Goal: Task Accomplishment & Management: Manage account settings

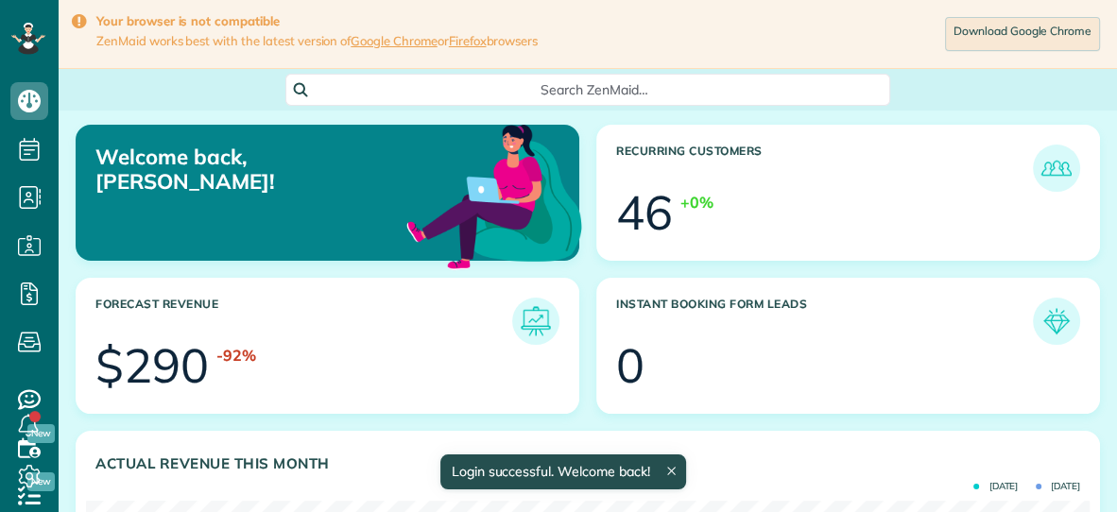
scroll to position [445, 1003]
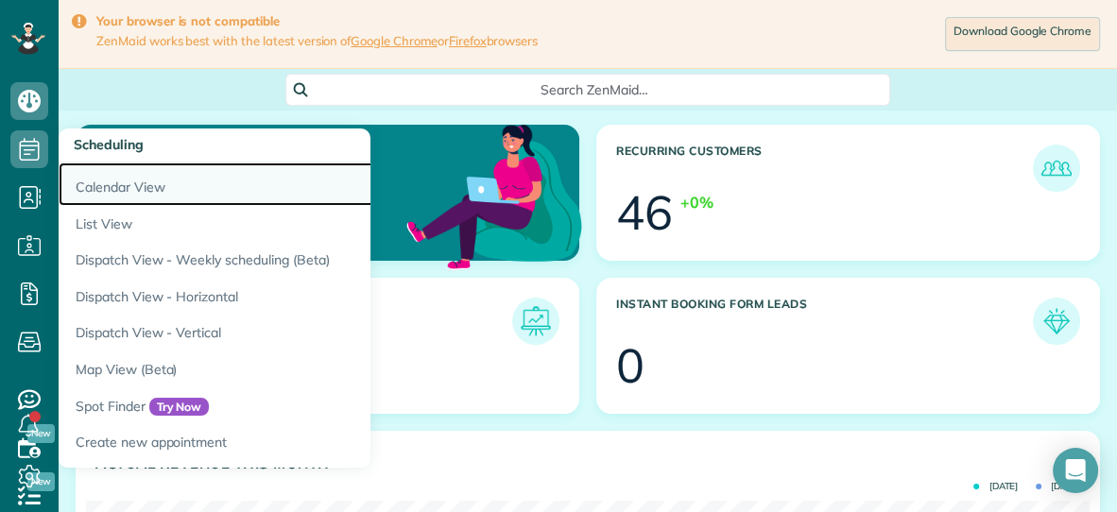
click at [101, 183] on link "Calendar View" at bounding box center [295, 184] width 473 height 43
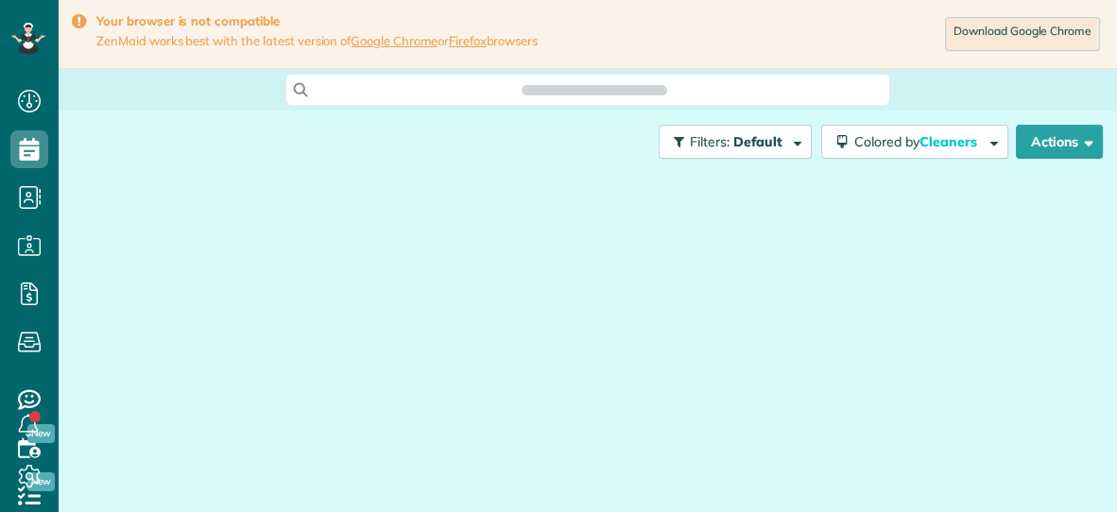
scroll to position [8, 8]
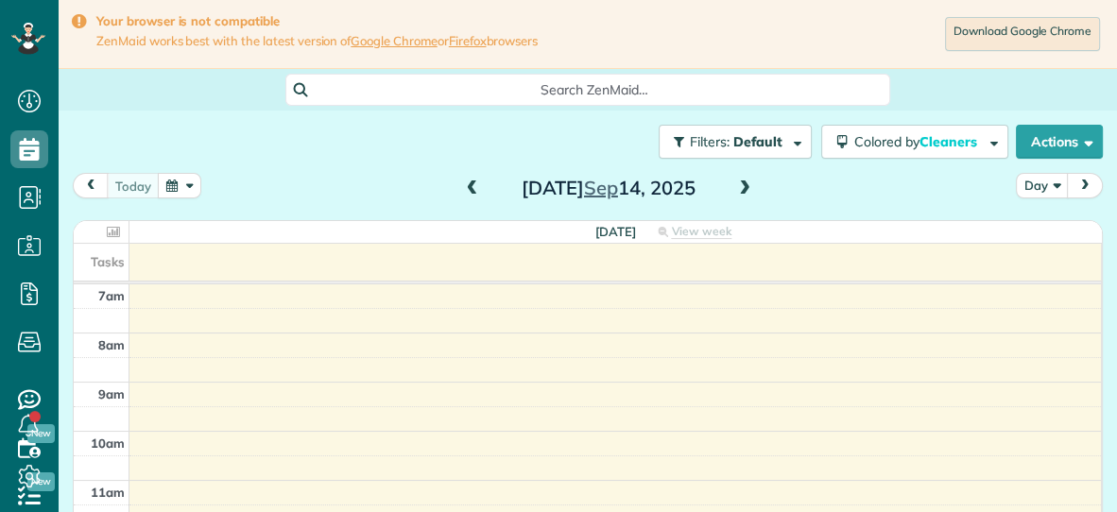
click at [746, 193] on span at bounding box center [744, 189] width 21 height 17
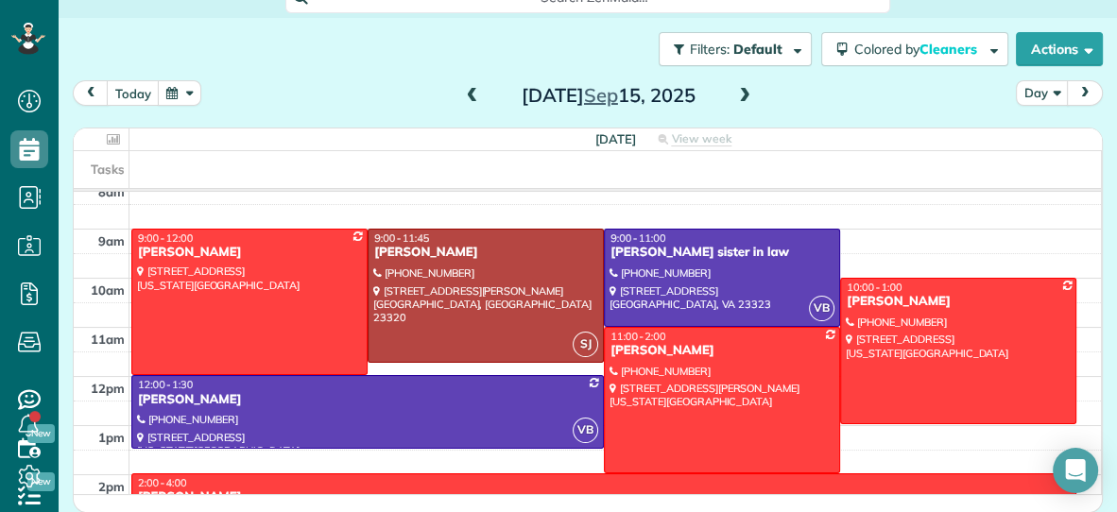
scroll to position [61, 0]
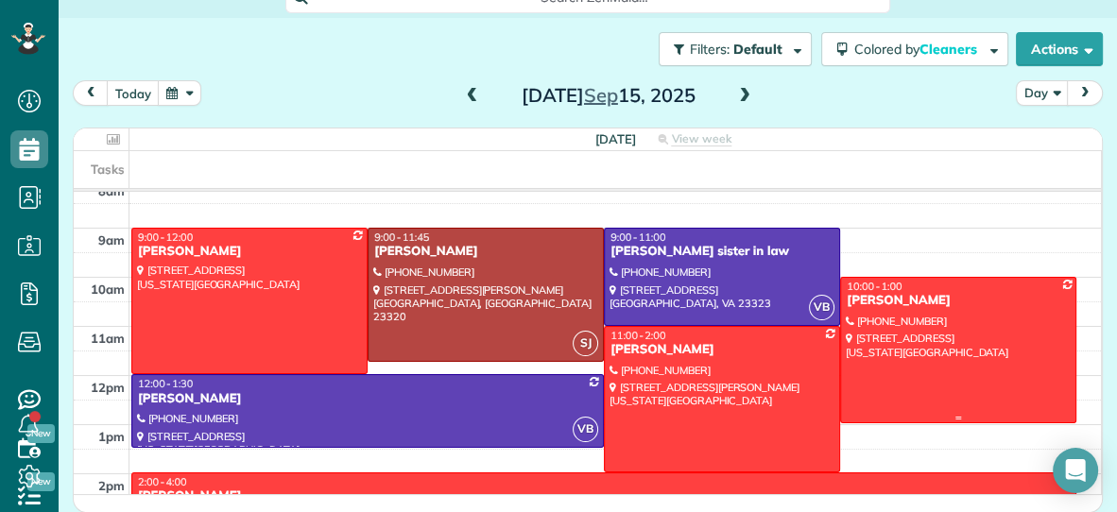
click at [998, 301] on div "[PERSON_NAME]" at bounding box center [958, 301] width 225 height 16
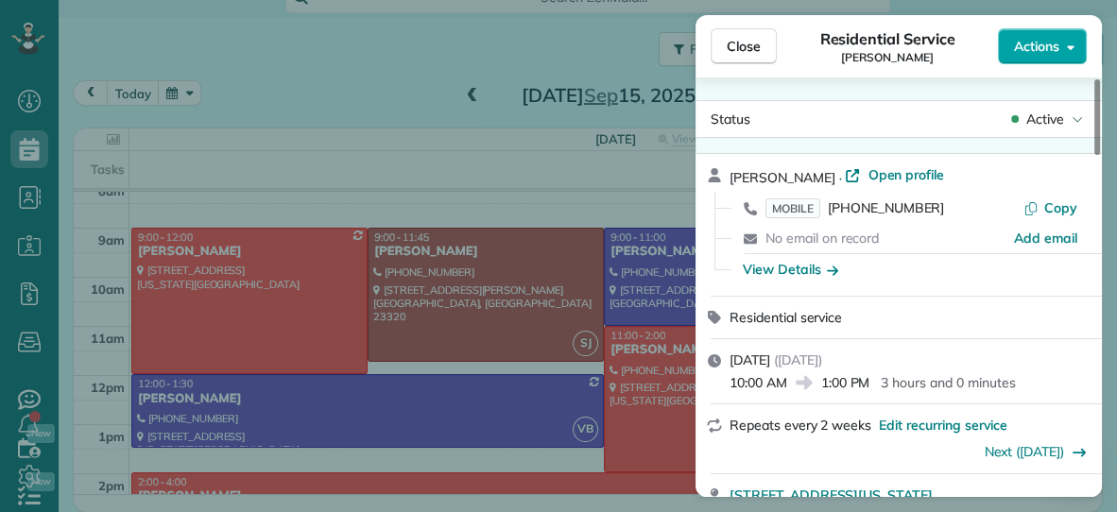
click at [1025, 56] on button "Actions" at bounding box center [1042, 46] width 89 height 36
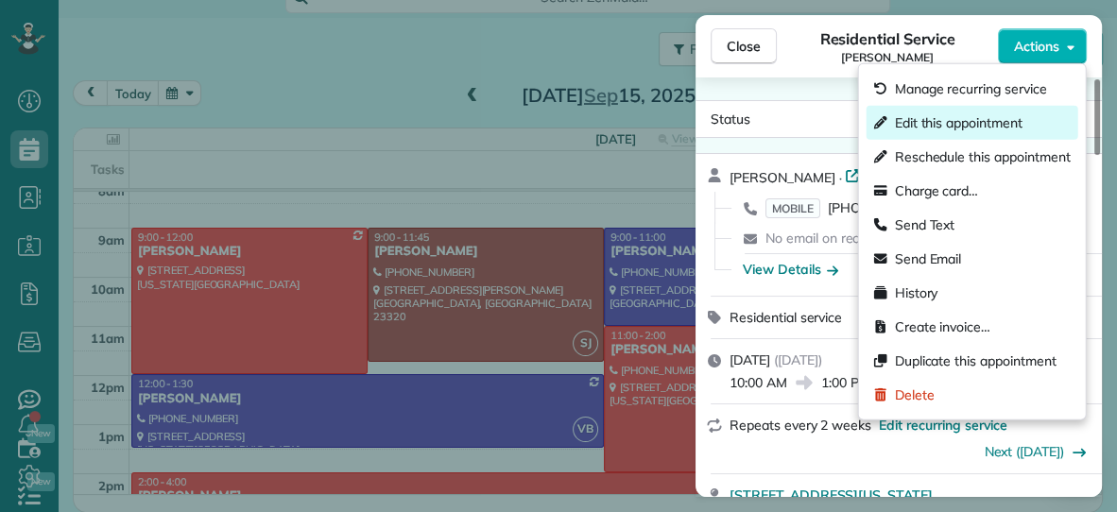
click at [973, 123] on span "Edit this appointment" at bounding box center [959, 122] width 128 height 19
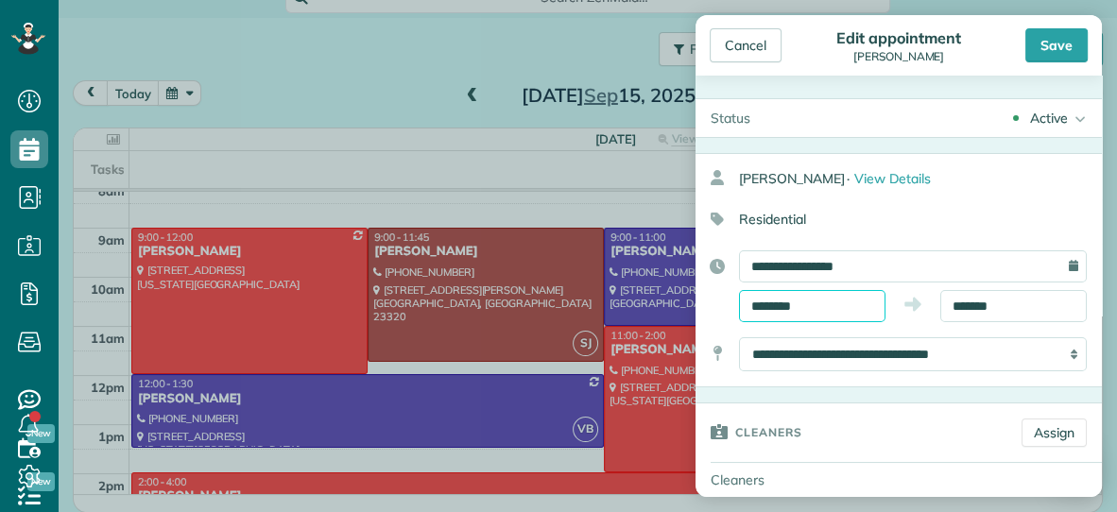
click at [853, 299] on input "********" at bounding box center [812, 306] width 146 height 32
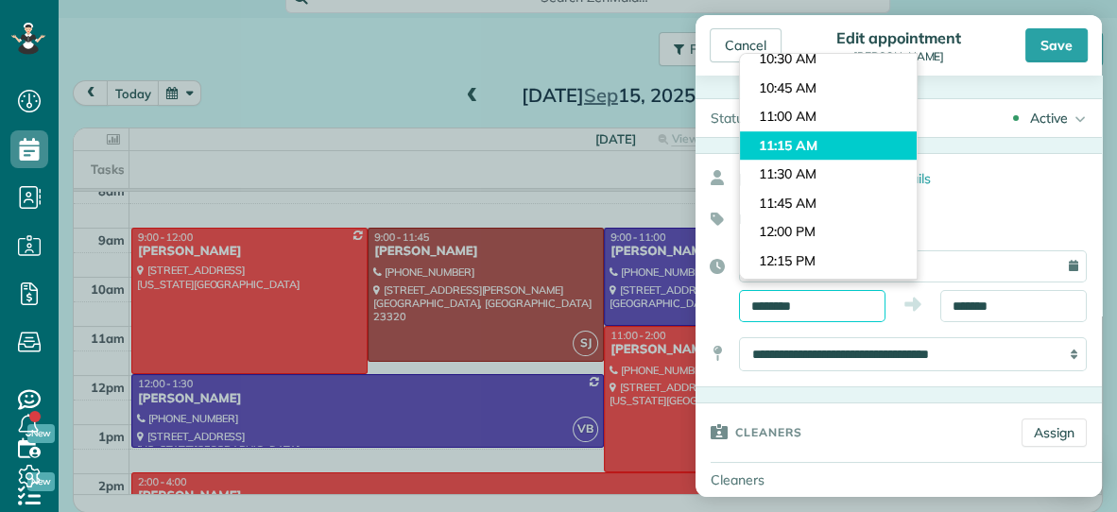
scroll to position [1196, 0]
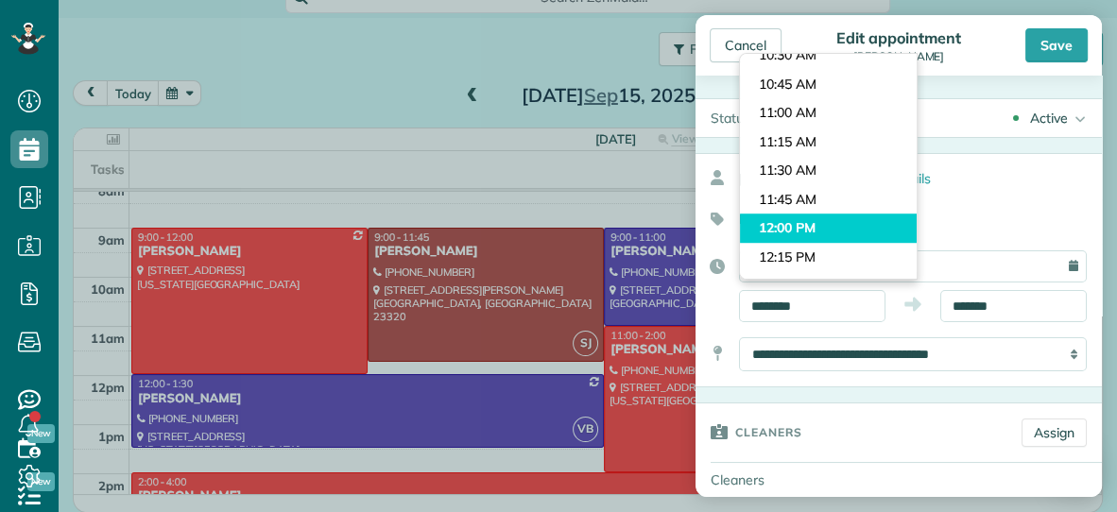
click at [858, 232] on body "Dashboard Scheduling Calendar View List View Dispatch View - Weekly scheduling …" at bounding box center [558, 256] width 1117 height 512
type input "********"
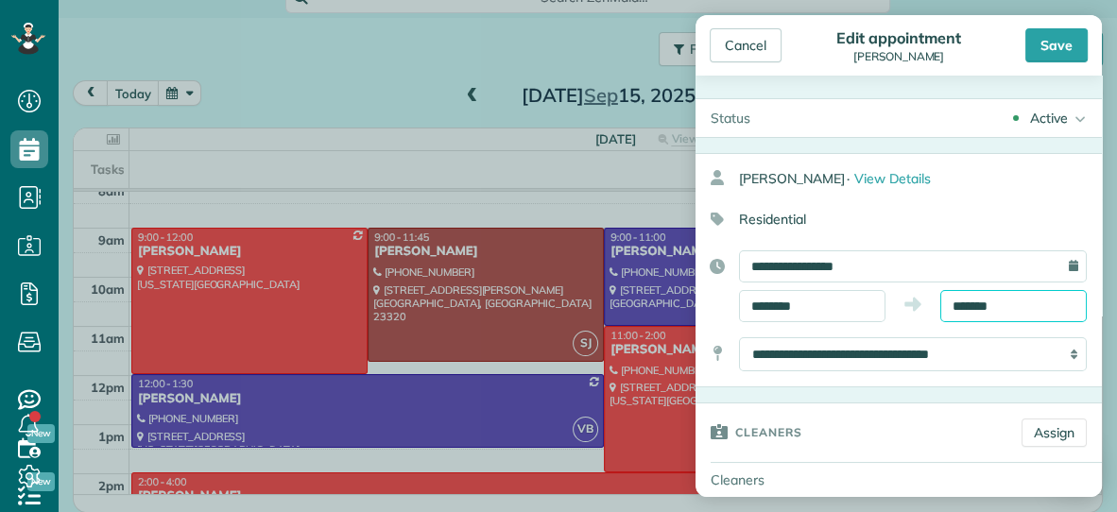
click at [1041, 304] on input "*******" at bounding box center [1013, 306] width 146 height 32
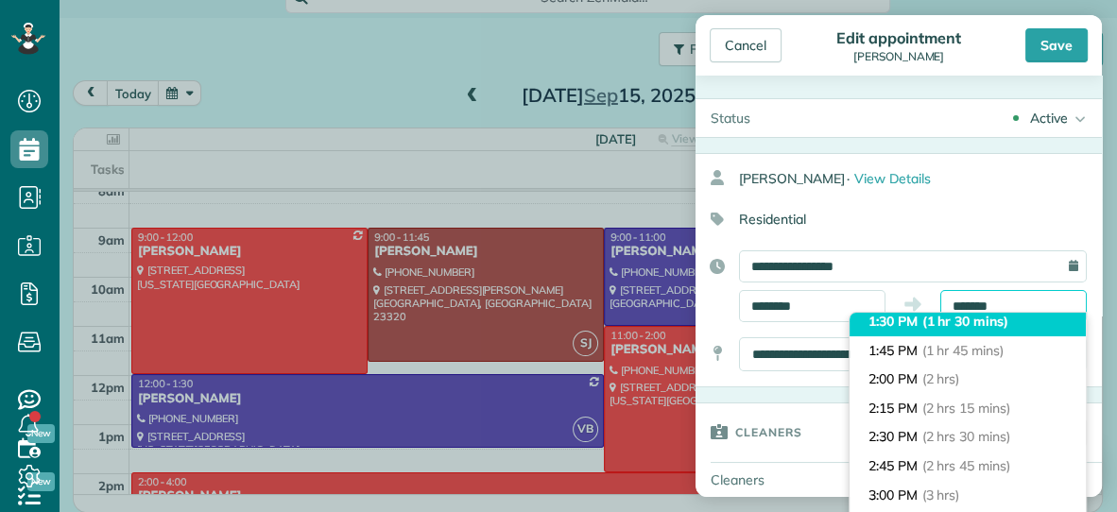
scroll to position [185, 0]
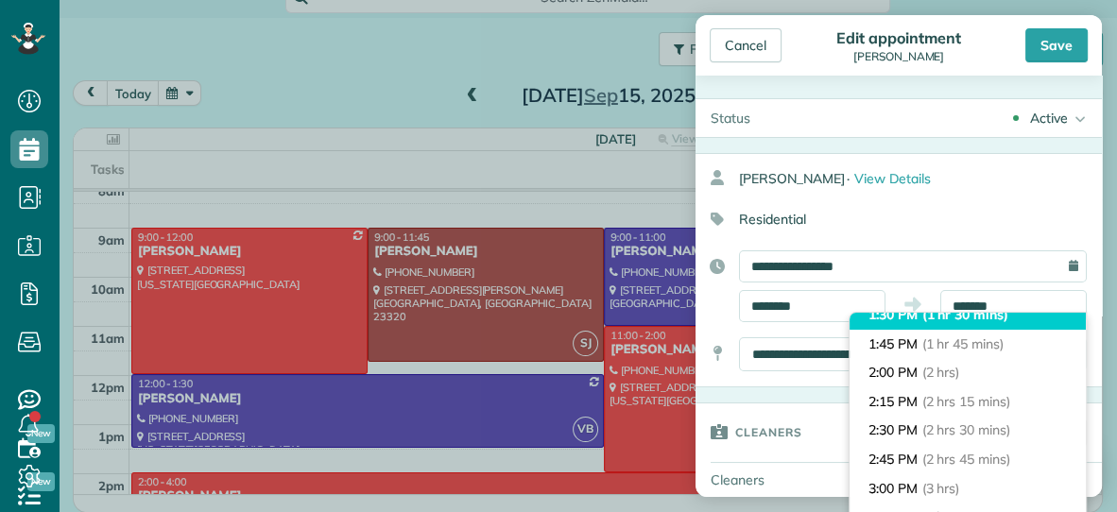
click at [959, 426] on span "(2 hrs 30 mins)" at bounding box center [966, 429] width 88 height 17
type input "*******"
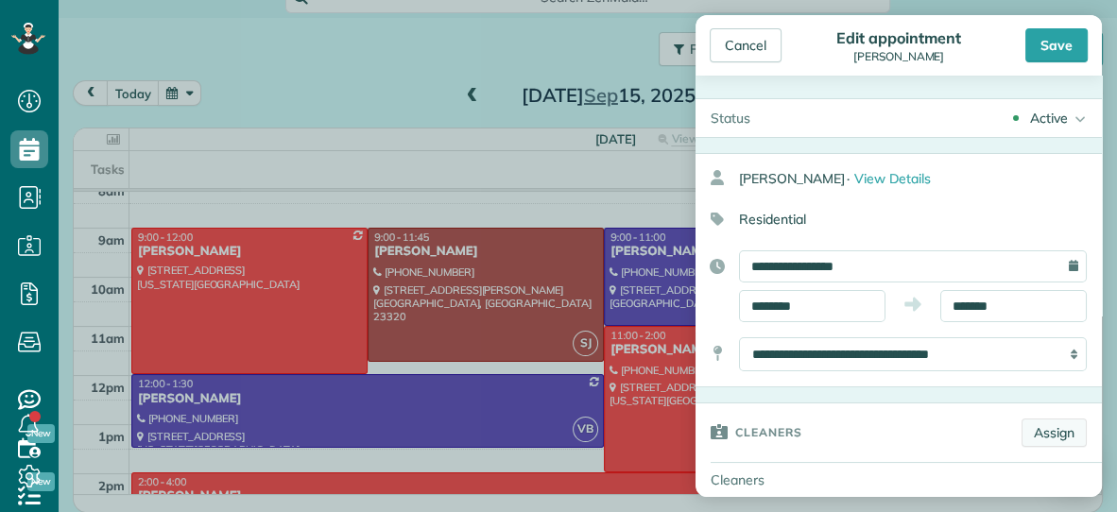
click at [1039, 439] on link "Assign" at bounding box center [1054, 433] width 65 height 28
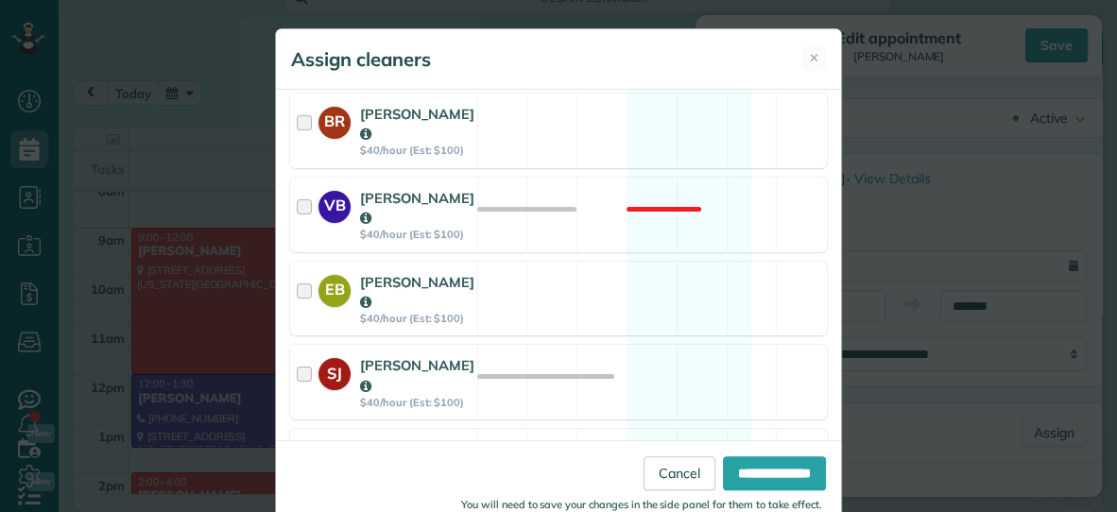
scroll to position [397, 0]
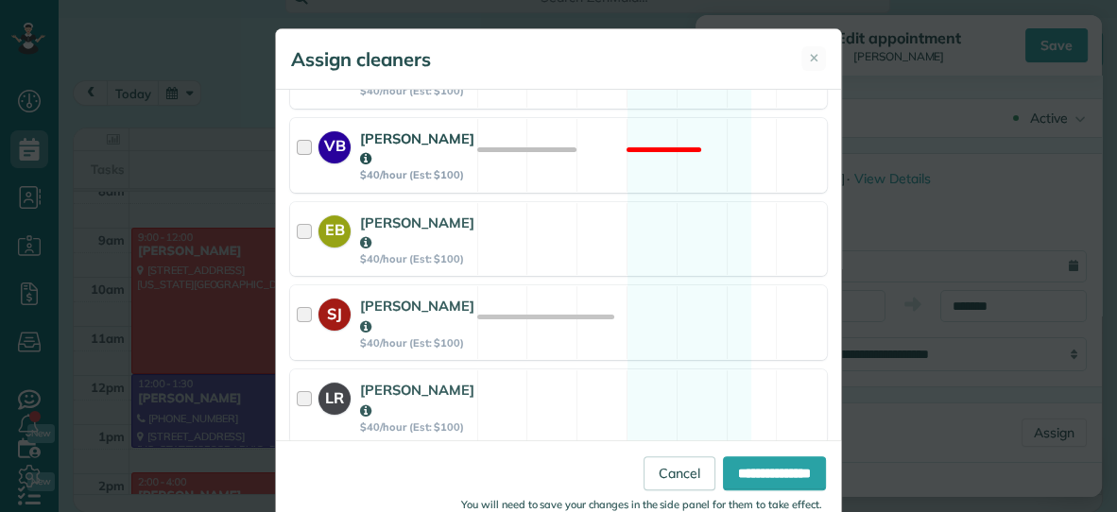
click at [624, 144] on div "VB Vanessa Beason $40/hour (Est: $100) Not available" at bounding box center [558, 155] width 537 height 75
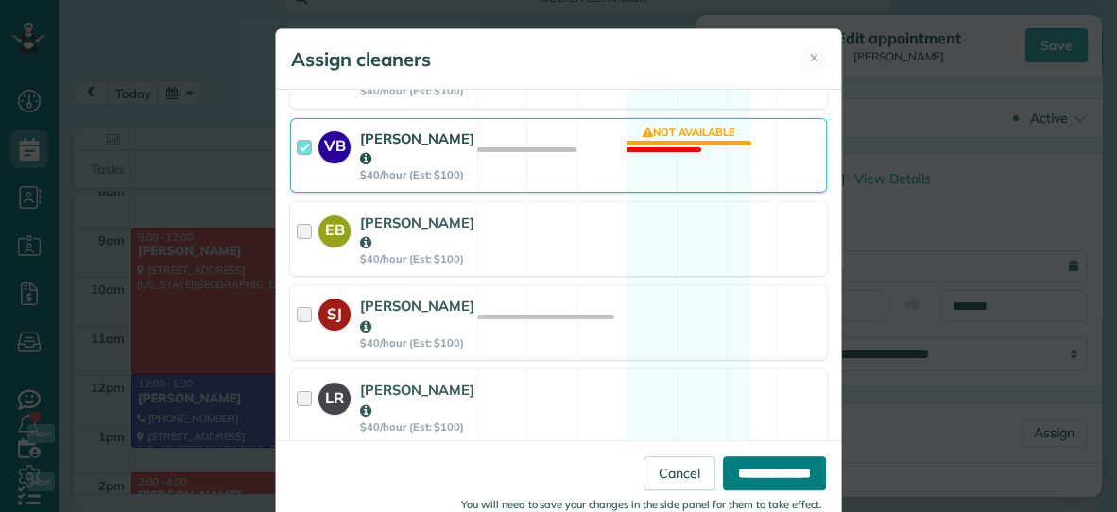
click at [760, 477] on input "**********" at bounding box center [774, 473] width 103 height 34
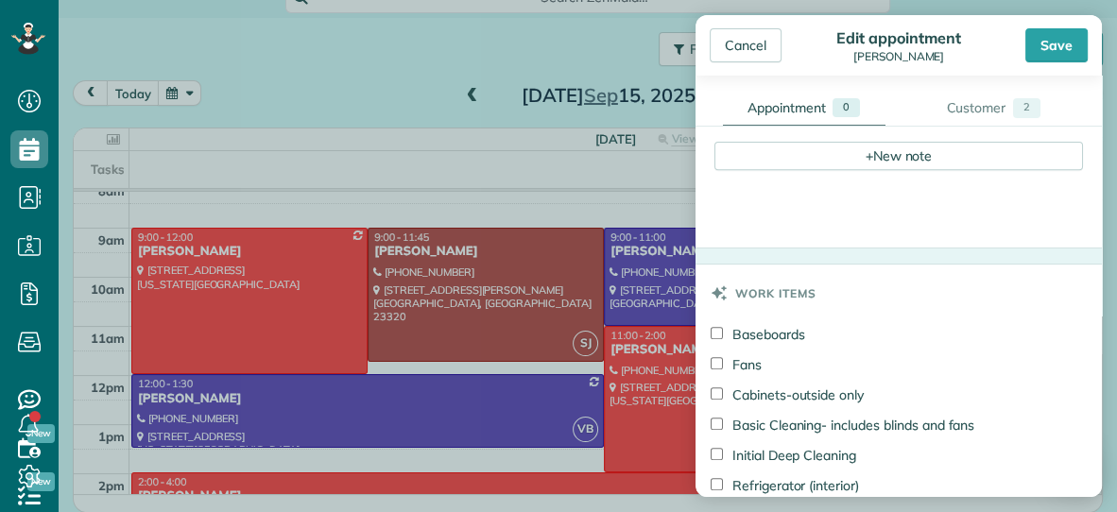
scroll to position [688, 0]
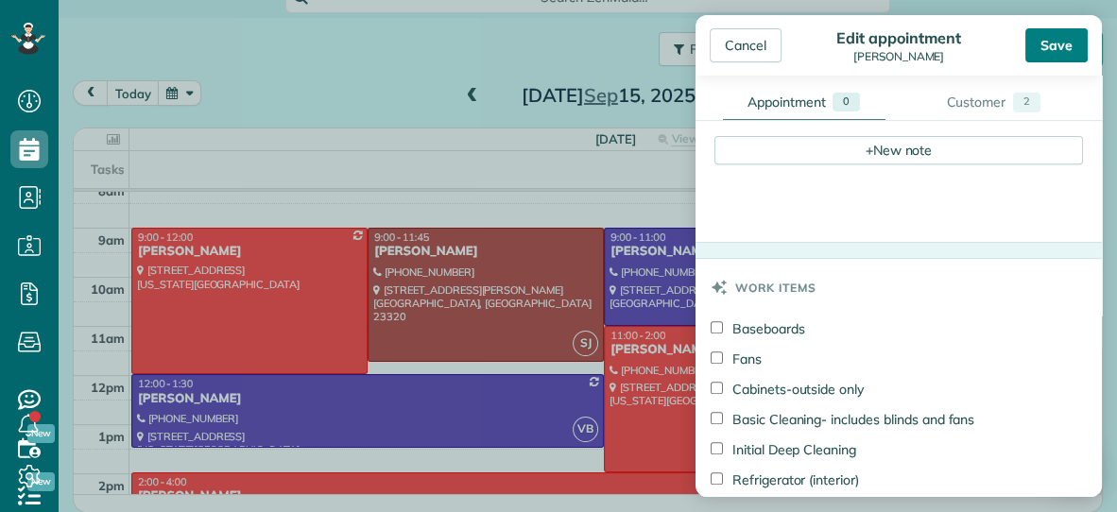
click at [1055, 43] on div "Save" at bounding box center [1056, 45] width 62 height 34
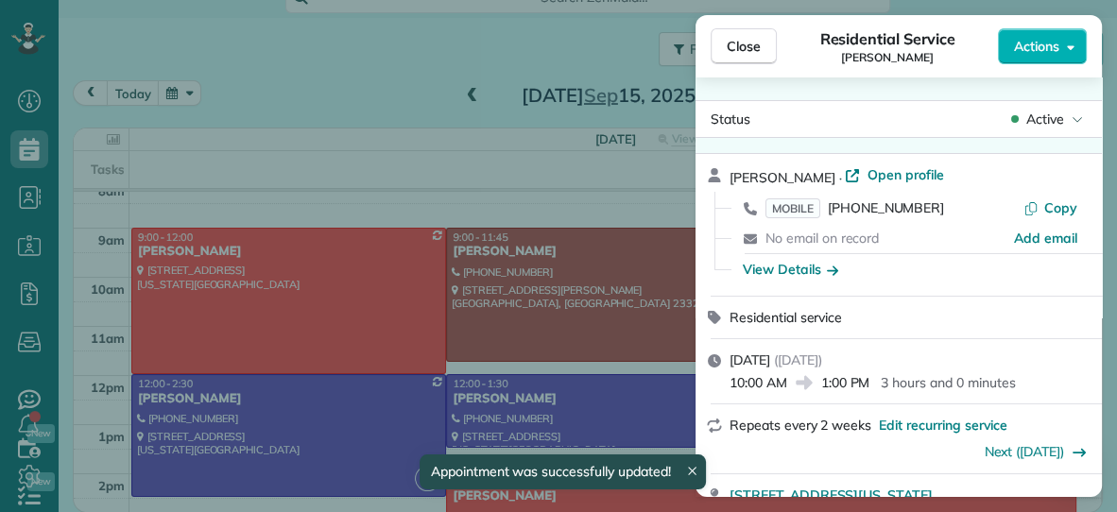
scroll to position [91, 0]
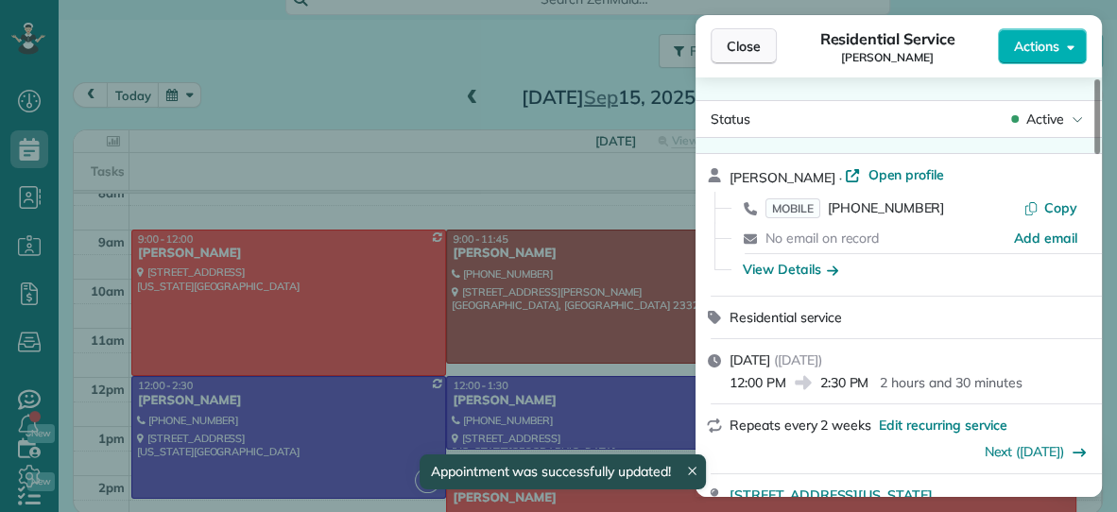
click at [751, 41] on span "Close" at bounding box center [744, 46] width 34 height 19
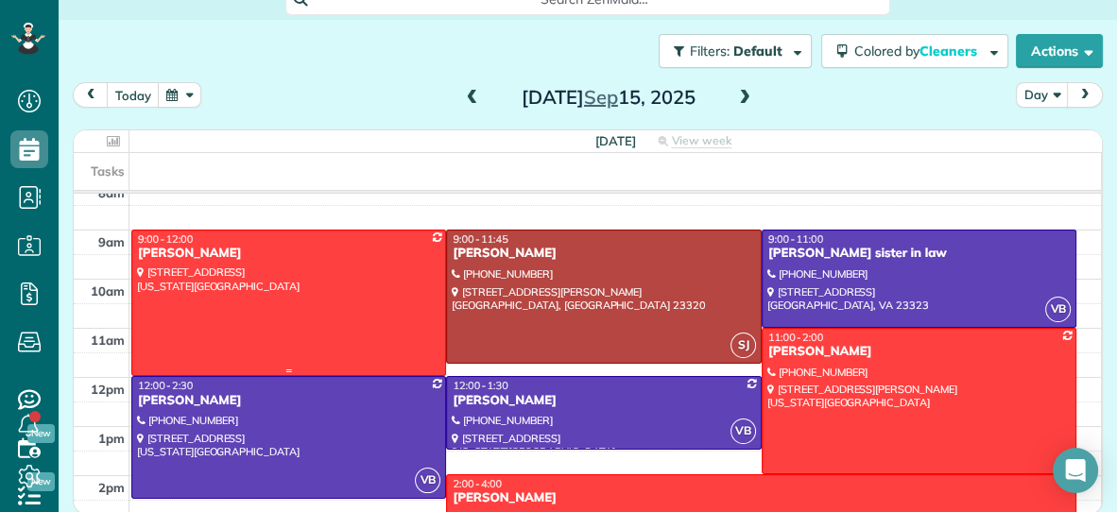
click at [243, 246] on div "Ashley Wade" at bounding box center [288, 254] width 303 height 16
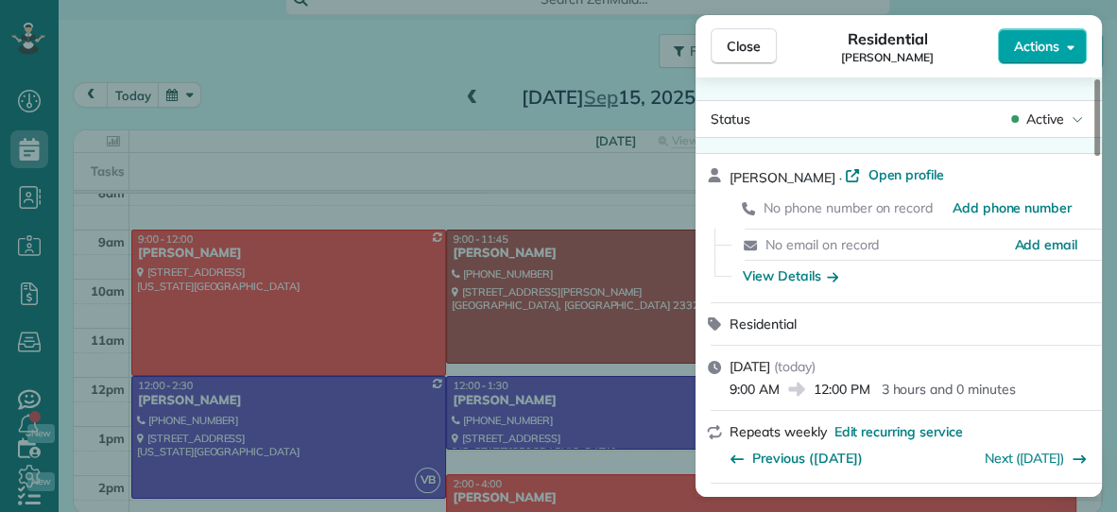
click at [1029, 40] on span "Actions" at bounding box center [1036, 46] width 45 height 19
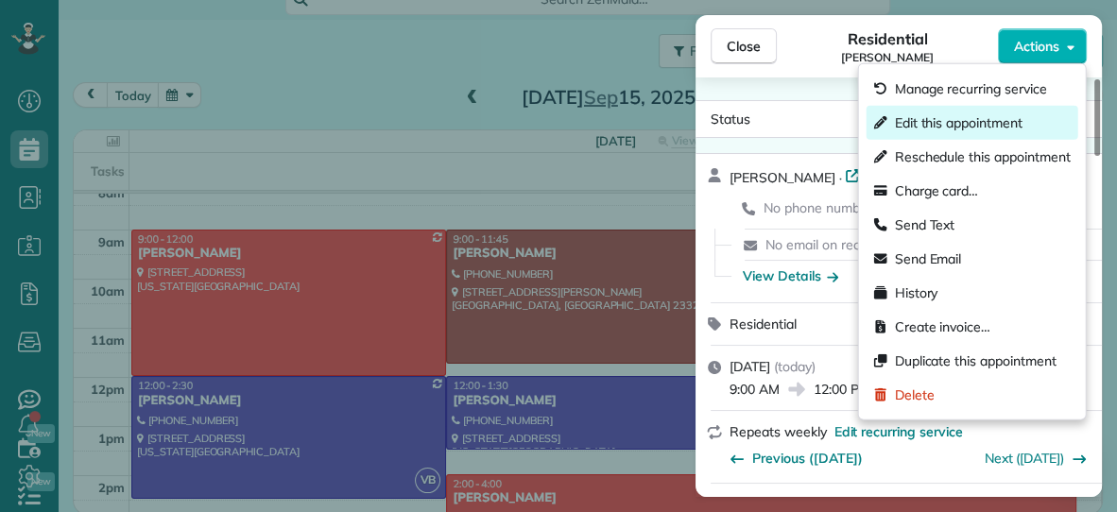
click at [961, 123] on span "Edit this appointment" at bounding box center [959, 122] width 128 height 19
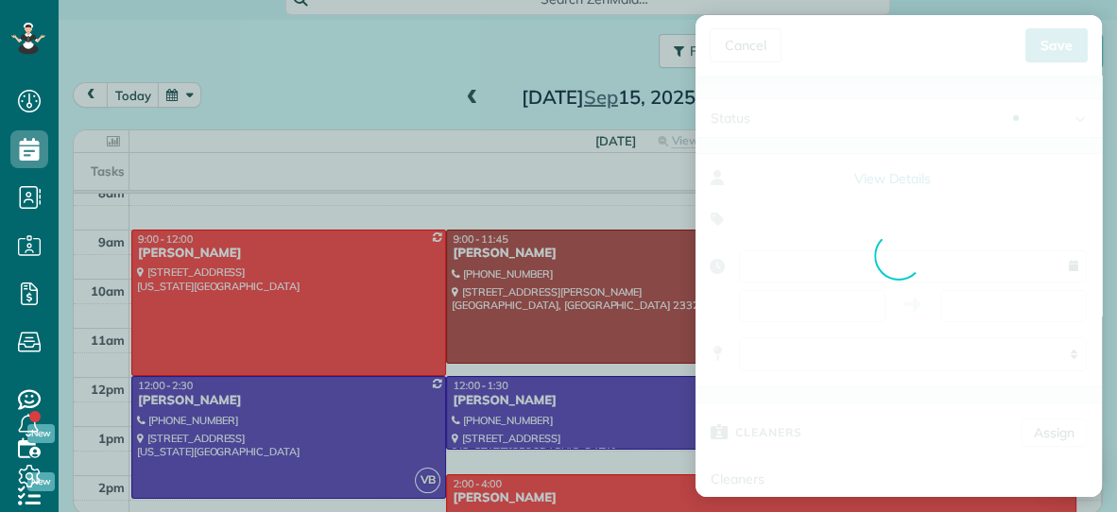
type input "**********"
type input "*****"
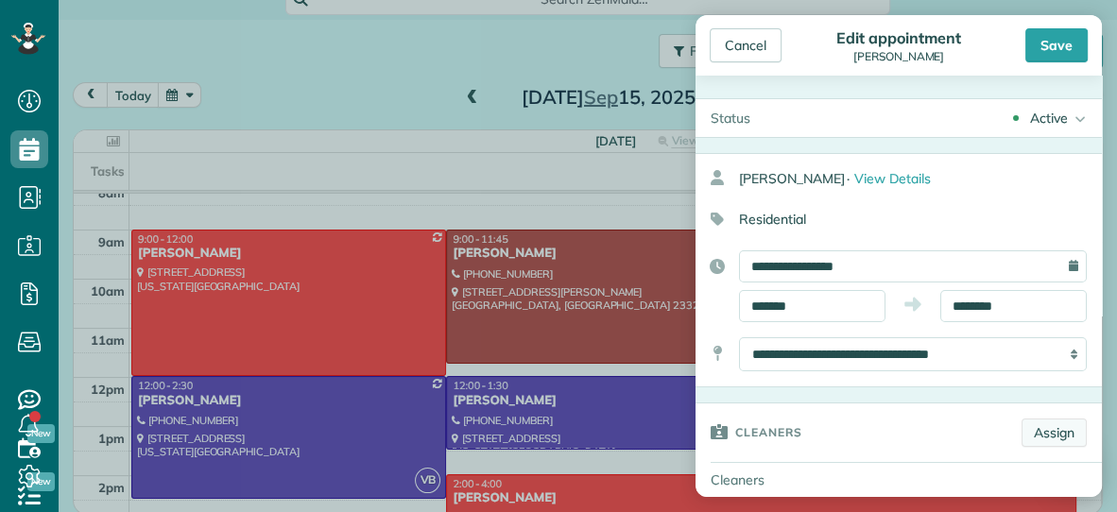
click at [1041, 422] on link "Assign" at bounding box center [1054, 433] width 65 height 28
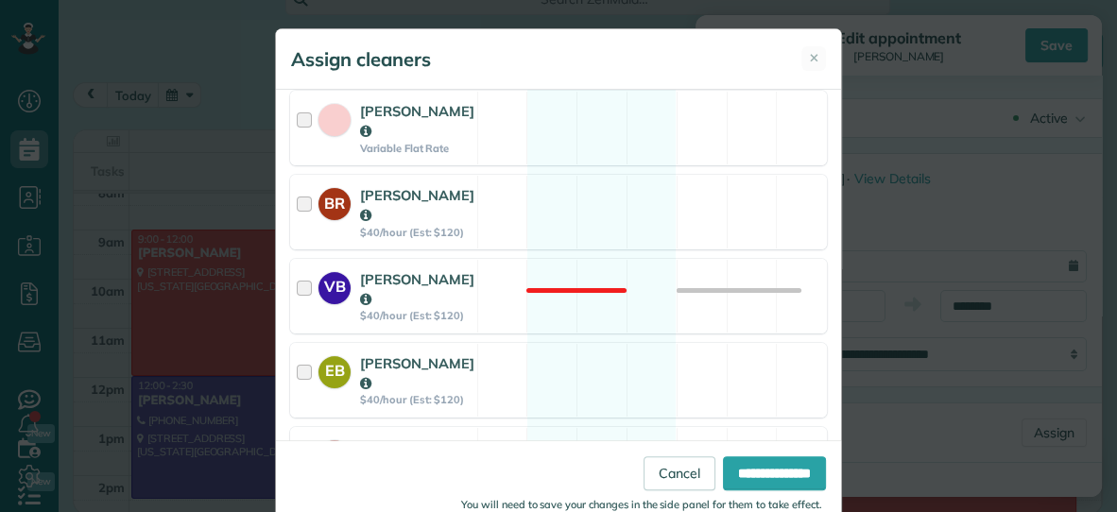
scroll to position [353, 0]
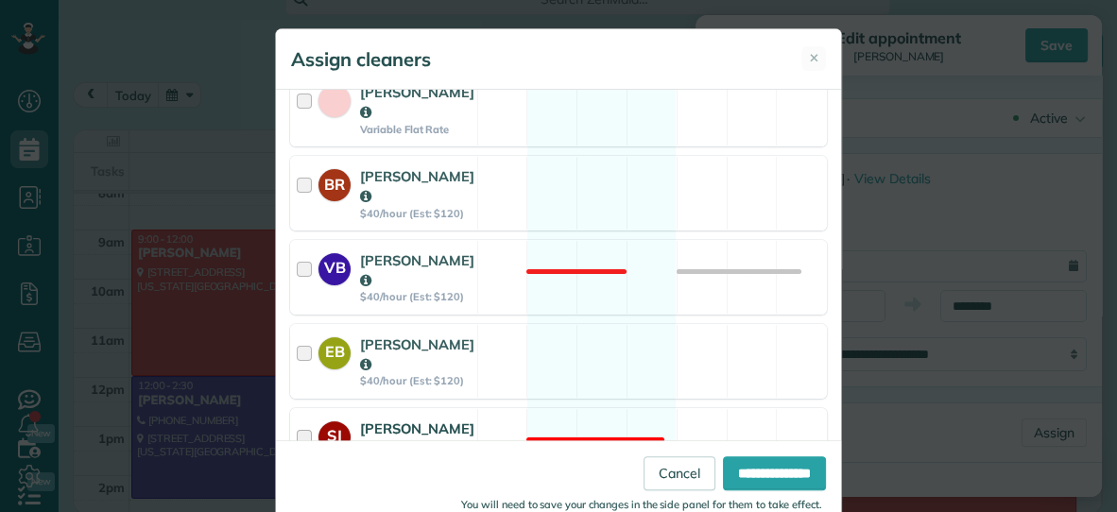
click at [490, 408] on div "SJ Savannah Jessup $40/hour (Est: $120) Not available" at bounding box center [558, 445] width 537 height 75
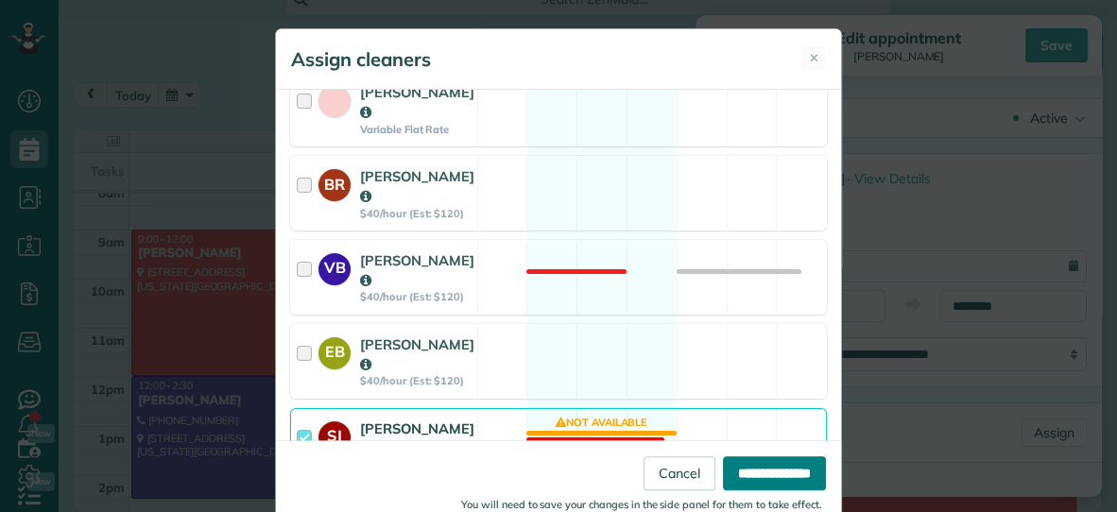
click at [793, 481] on input "**********" at bounding box center [774, 473] width 103 height 34
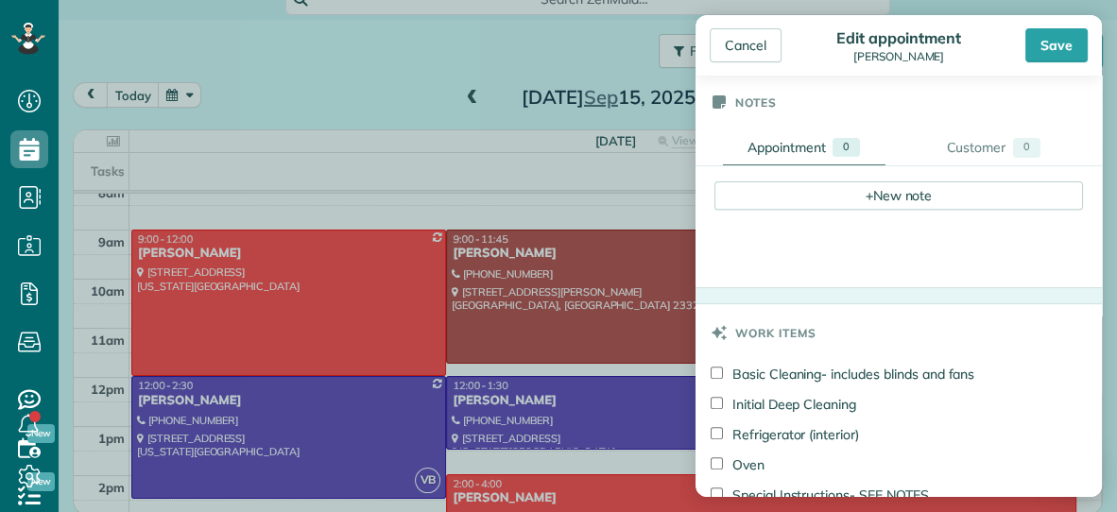
scroll to position [646, 0]
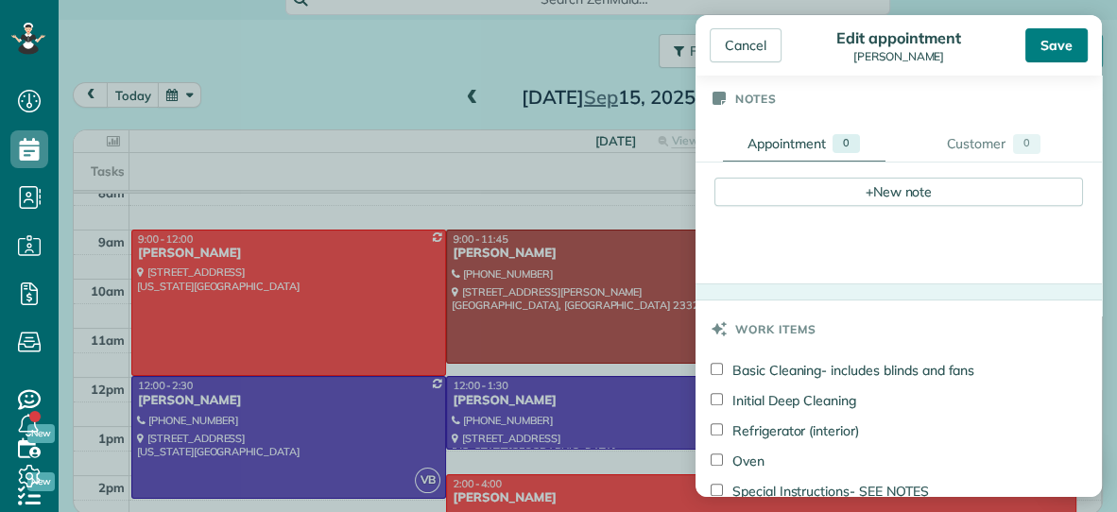
click at [1053, 41] on div "Save" at bounding box center [1056, 45] width 62 height 34
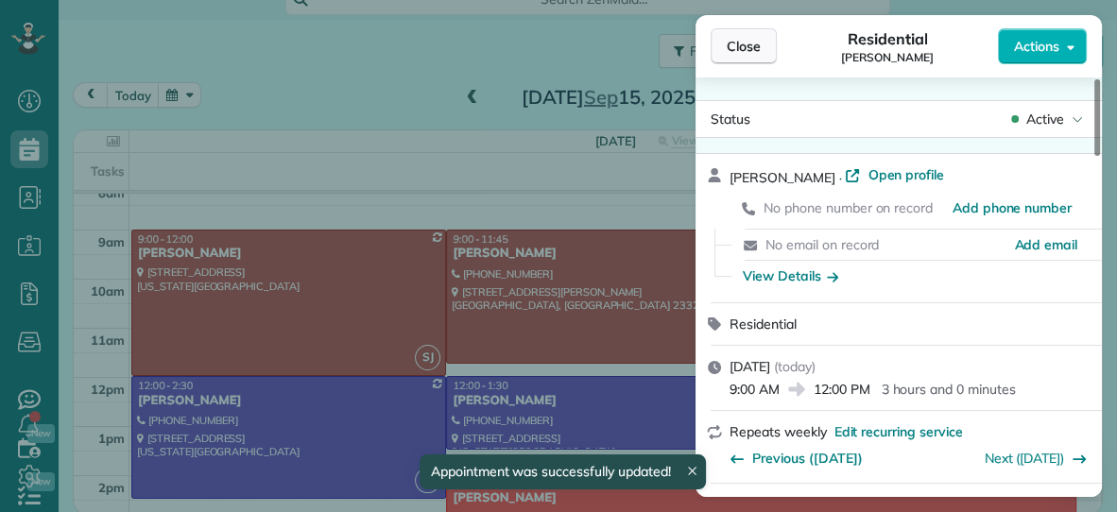
click at [749, 47] on span "Close" at bounding box center [744, 46] width 34 height 19
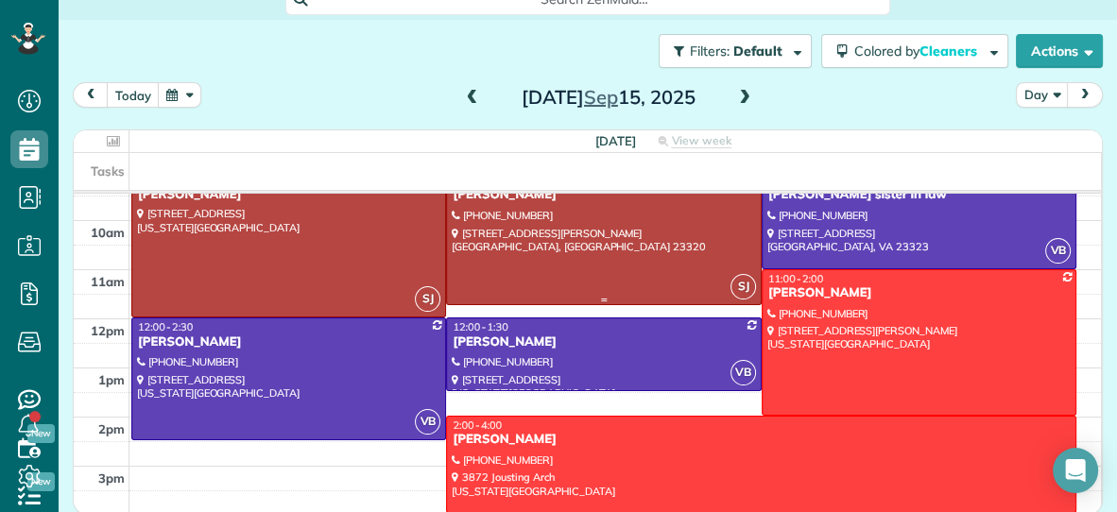
scroll to position [137, 0]
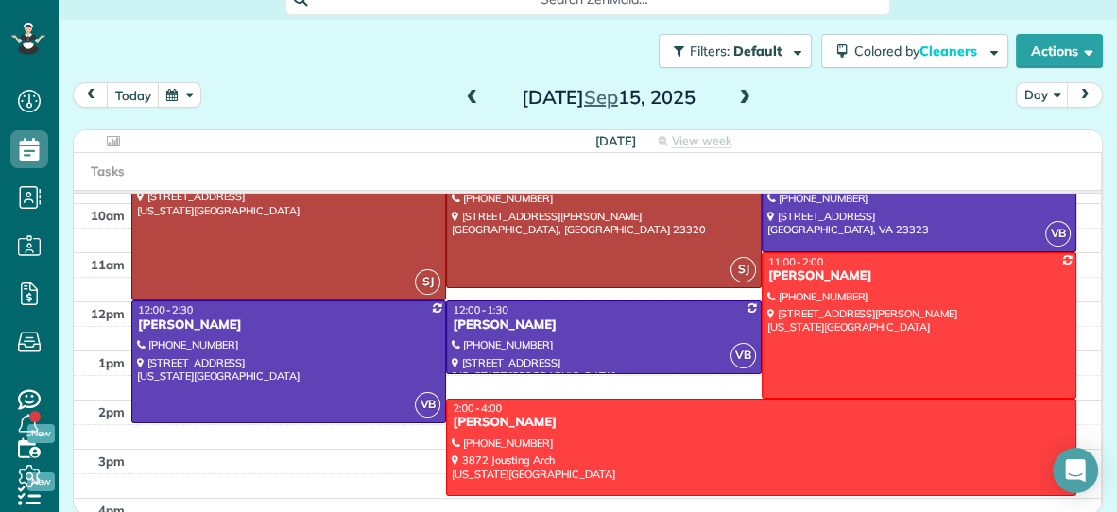
click at [473, 90] on span at bounding box center [472, 98] width 21 height 17
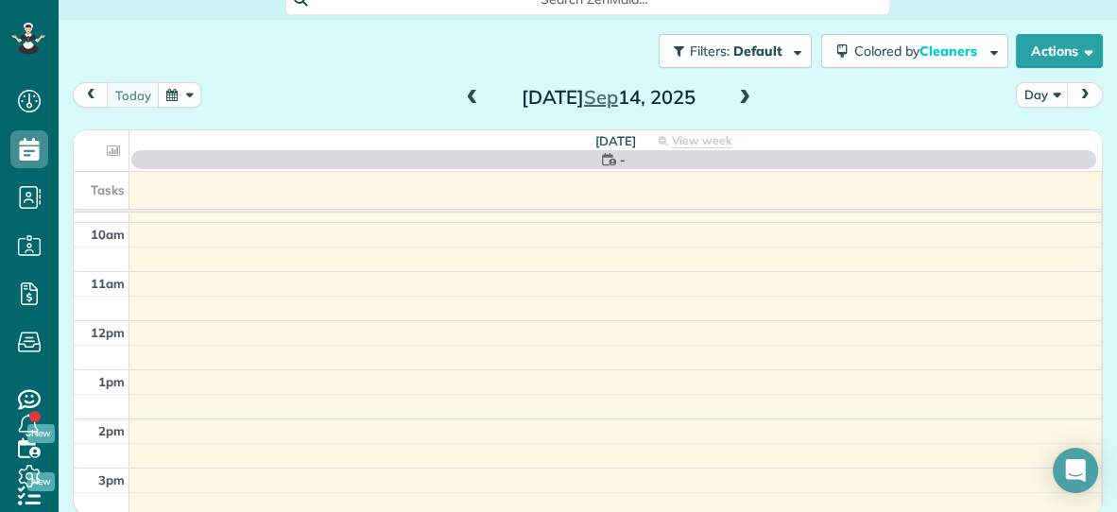
scroll to position [0, 0]
click at [473, 90] on span at bounding box center [472, 98] width 21 height 17
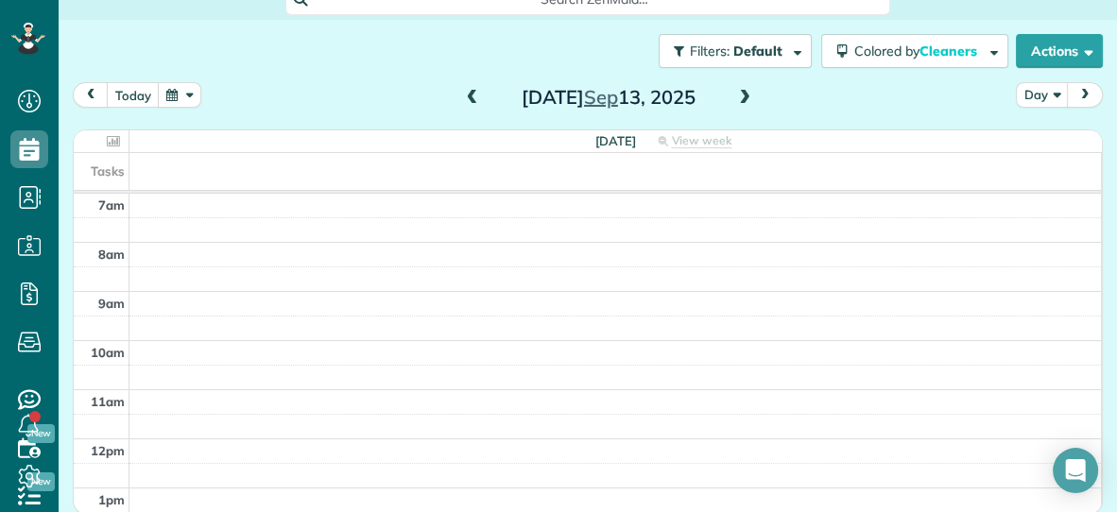
click at [474, 98] on span at bounding box center [472, 98] width 21 height 17
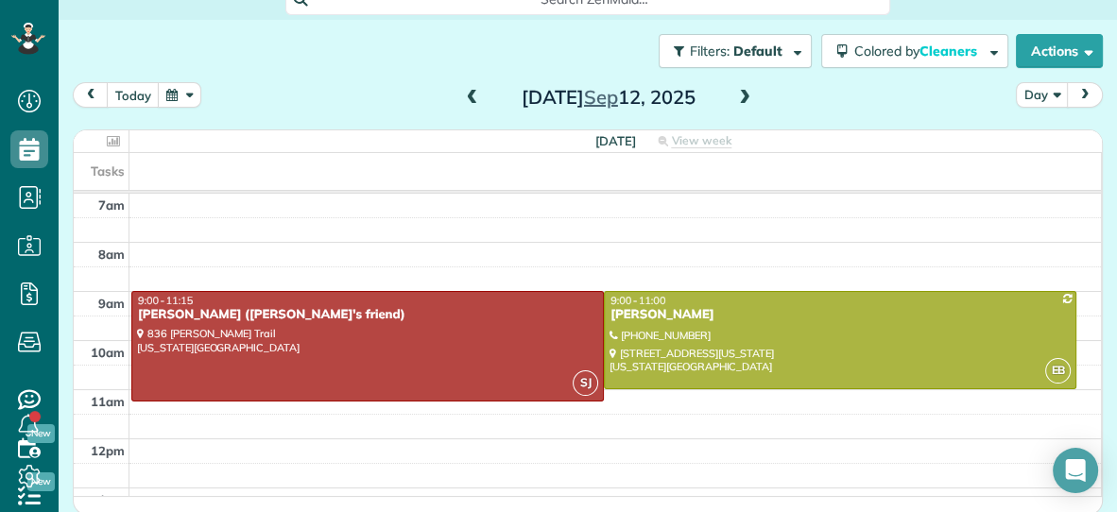
click at [750, 92] on span at bounding box center [744, 98] width 21 height 17
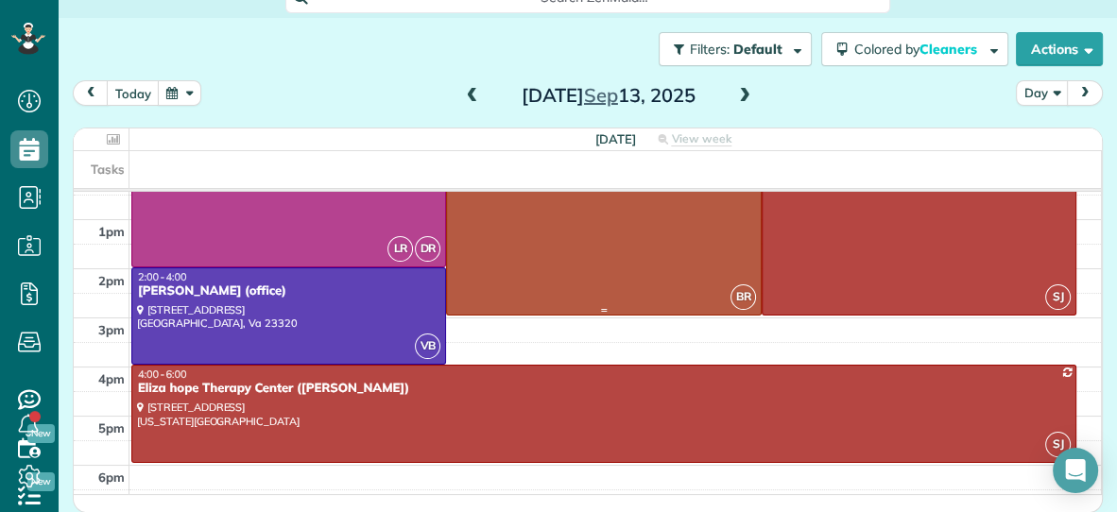
scroll to position [283, 0]
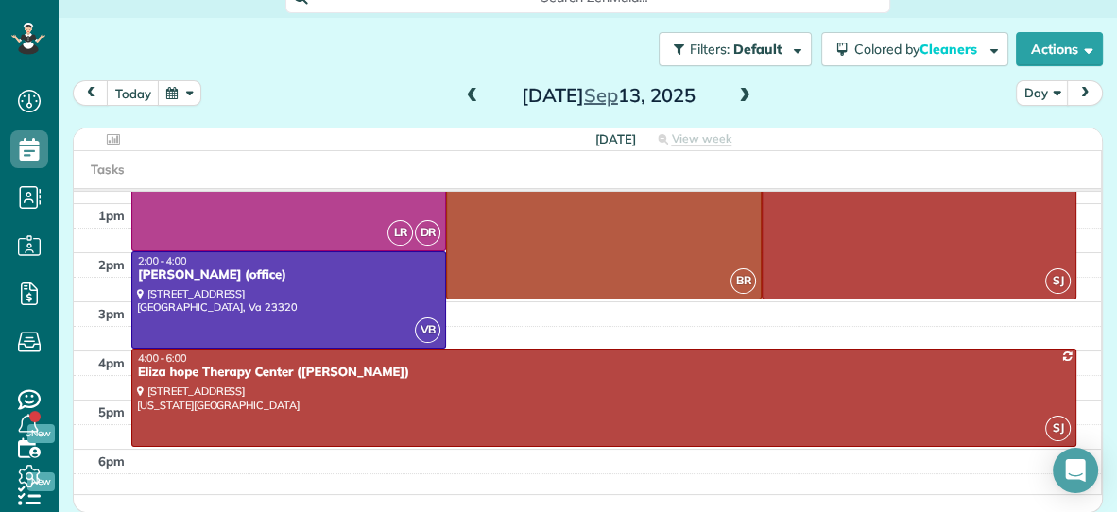
click at [474, 94] on span at bounding box center [472, 96] width 21 height 17
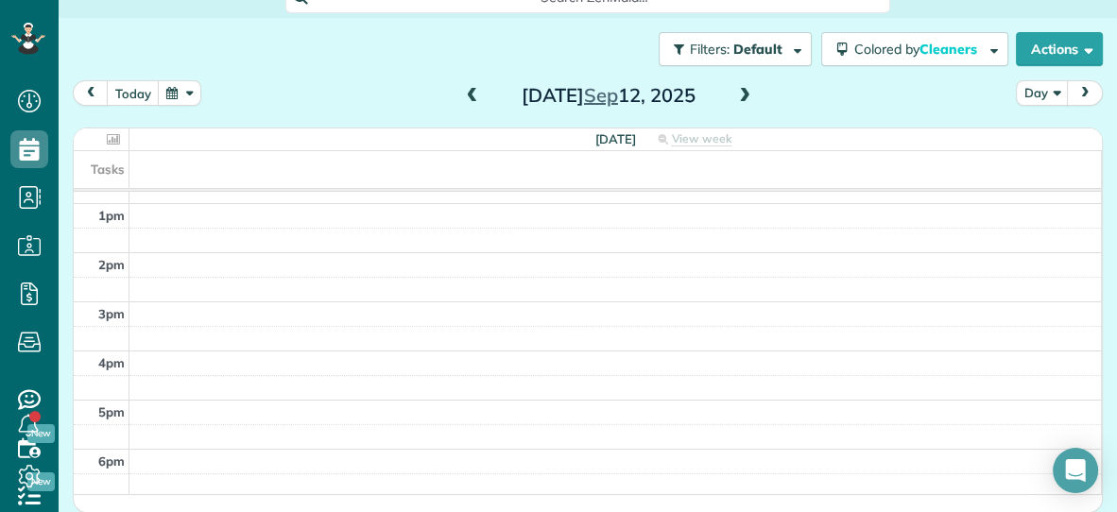
click at [747, 92] on span at bounding box center [744, 96] width 21 height 17
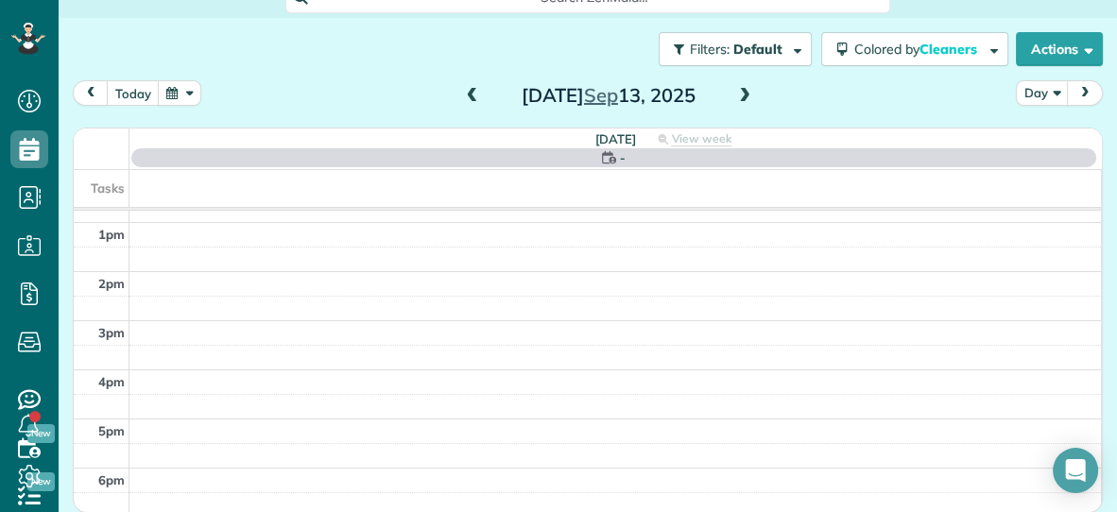
click at [747, 92] on span at bounding box center [744, 96] width 21 height 17
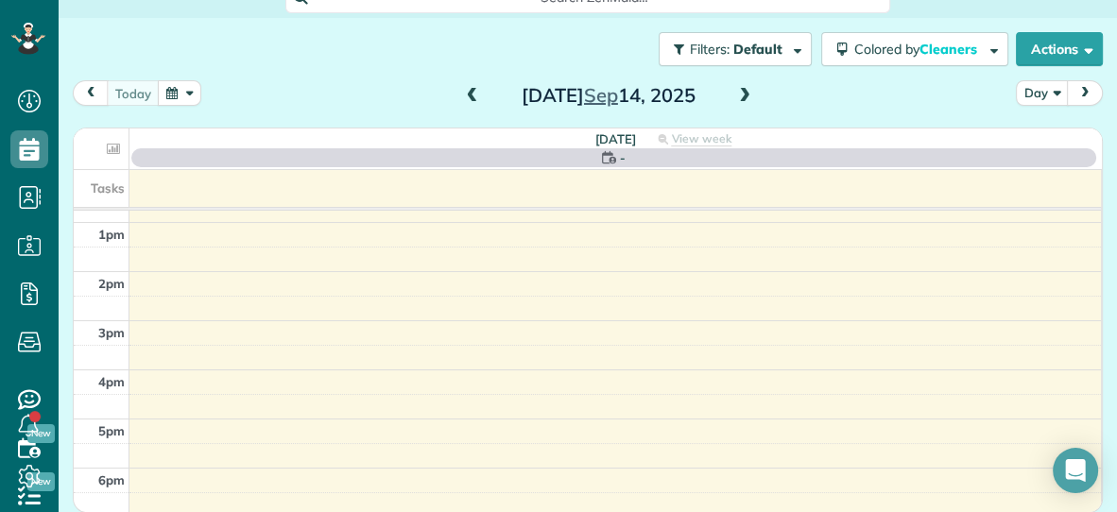
scroll to position [0, 0]
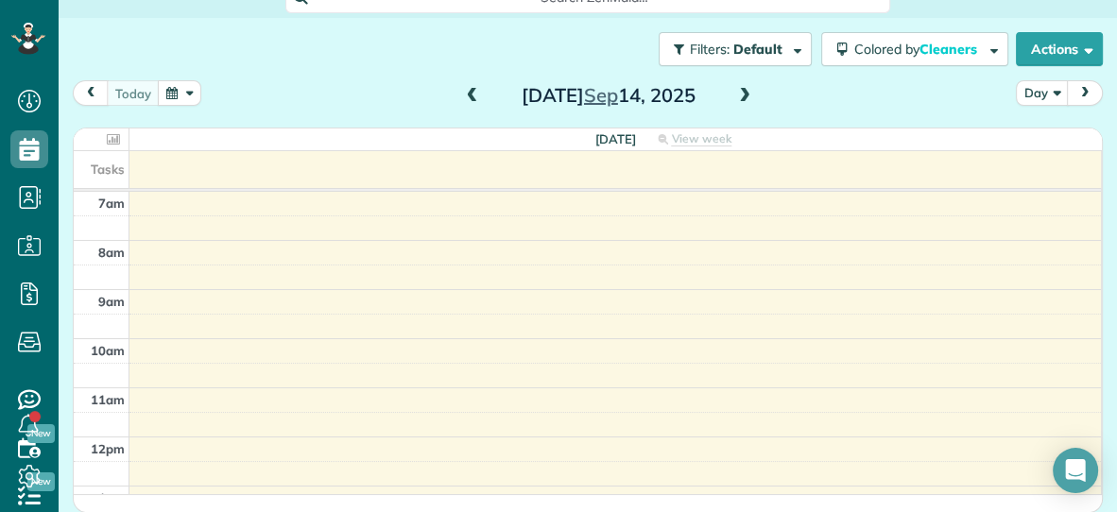
click at [747, 92] on span at bounding box center [744, 96] width 21 height 17
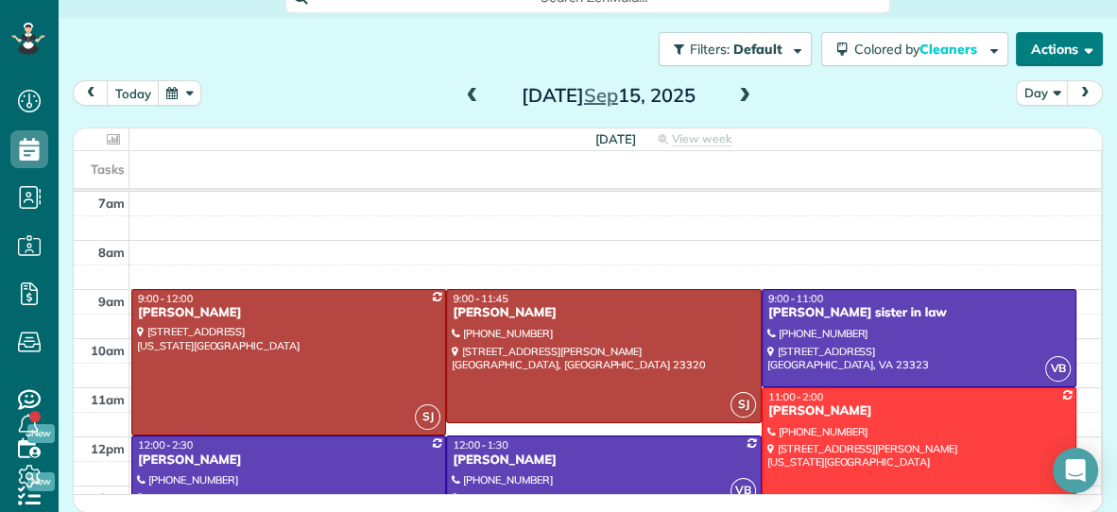
click at [1067, 46] on button "Actions" at bounding box center [1059, 49] width 87 height 34
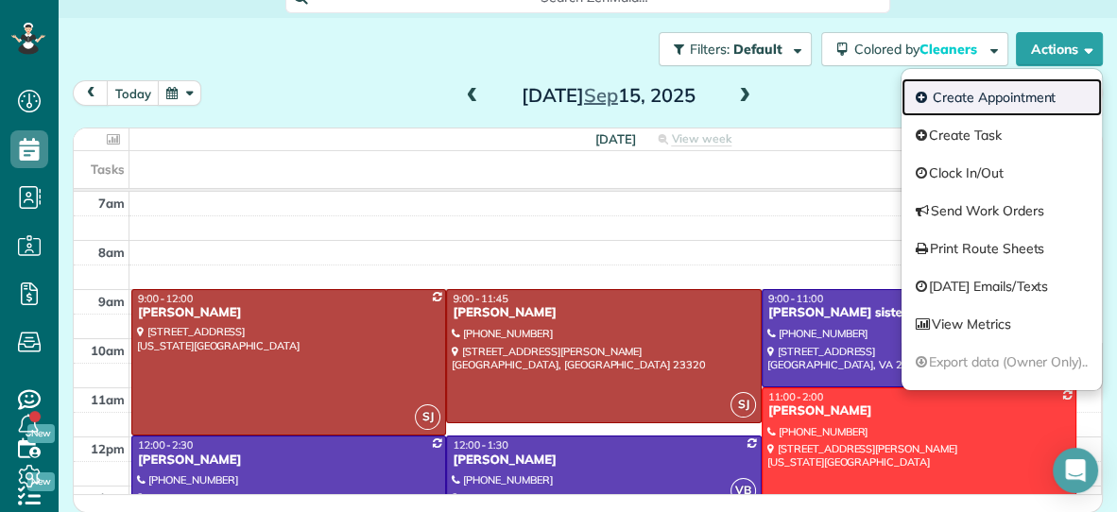
click at [1014, 91] on link "Create Appointment" at bounding box center [1002, 97] width 200 height 38
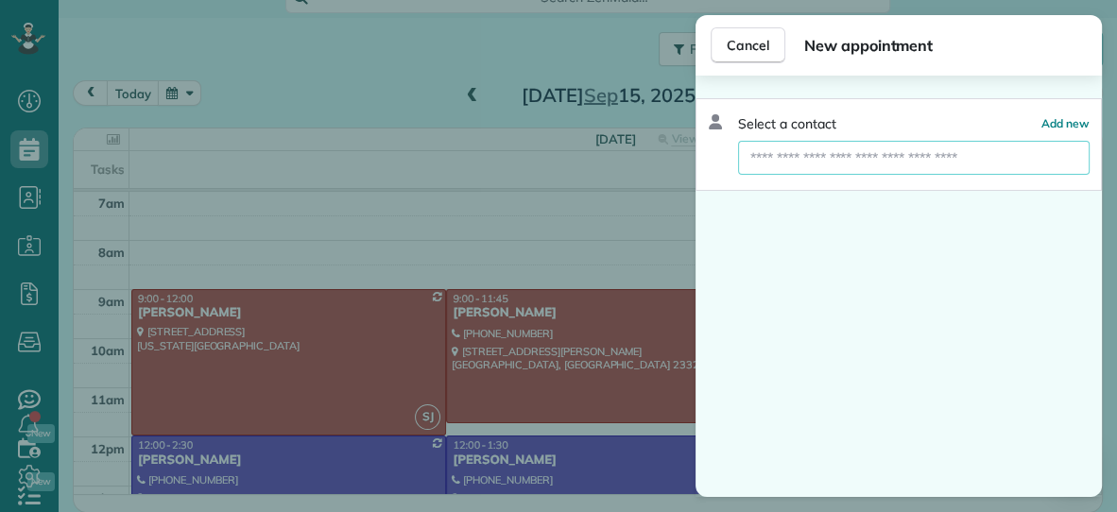
click at [945, 152] on input "text" at bounding box center [914, 158] width 352 height 34
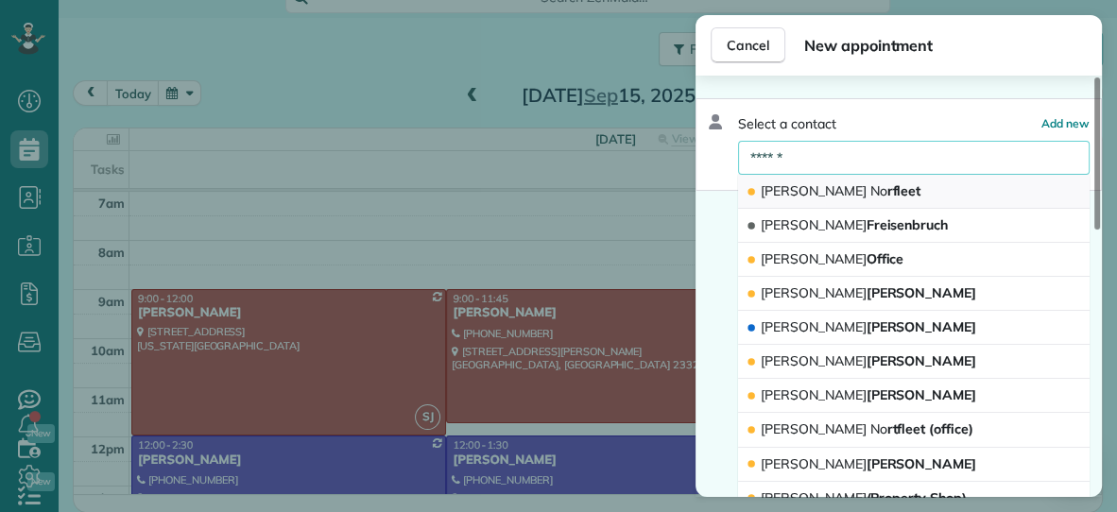
type input "******"
click at [891, 192] on button "Kim No rfleet" at bounding box center [914, 192] width 352 height 34
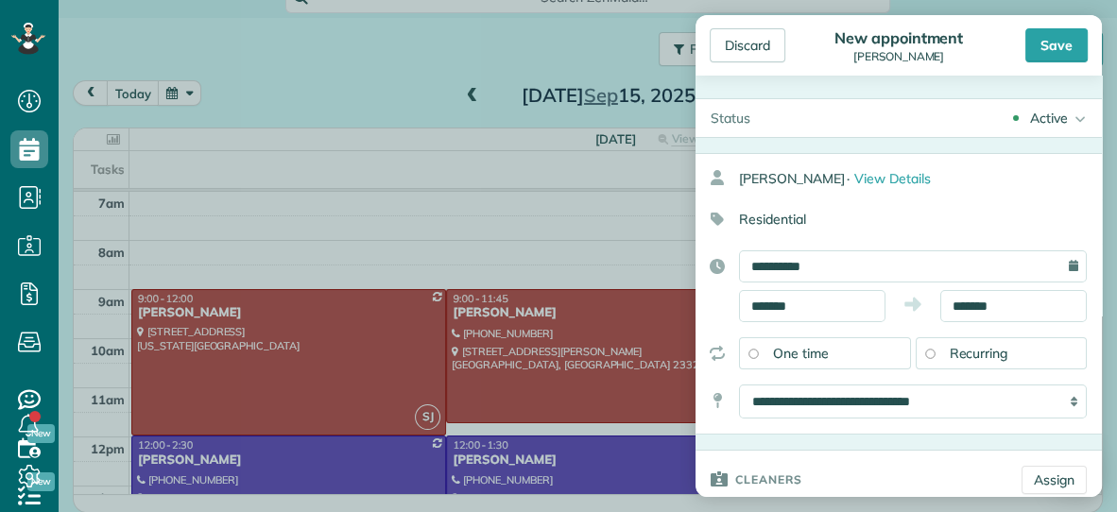
type input "**********"
type input "*****"
click at [847, 302] on input "*******" at bounding box center [812, 306] width 146 height 32
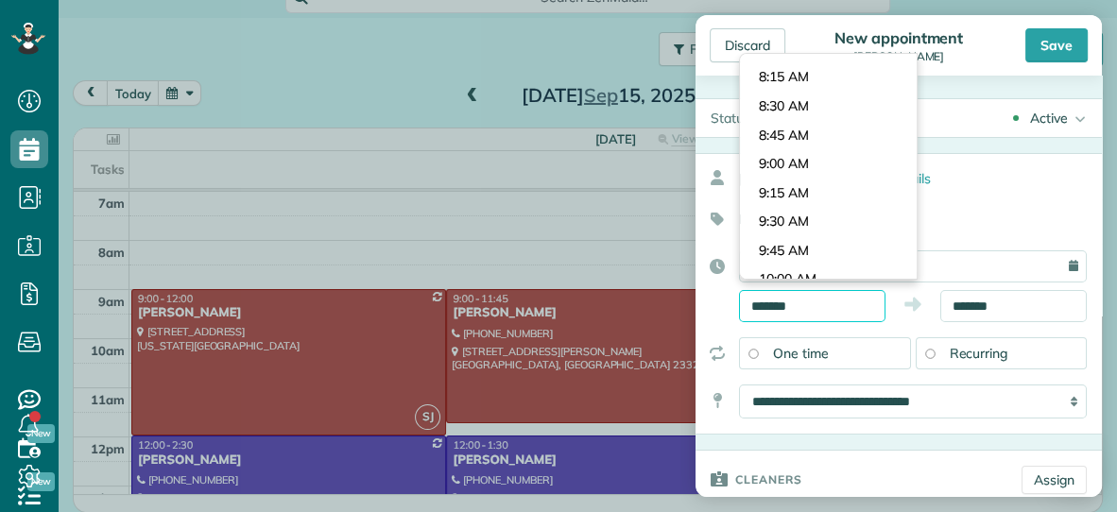
scroll to position [909, 0]
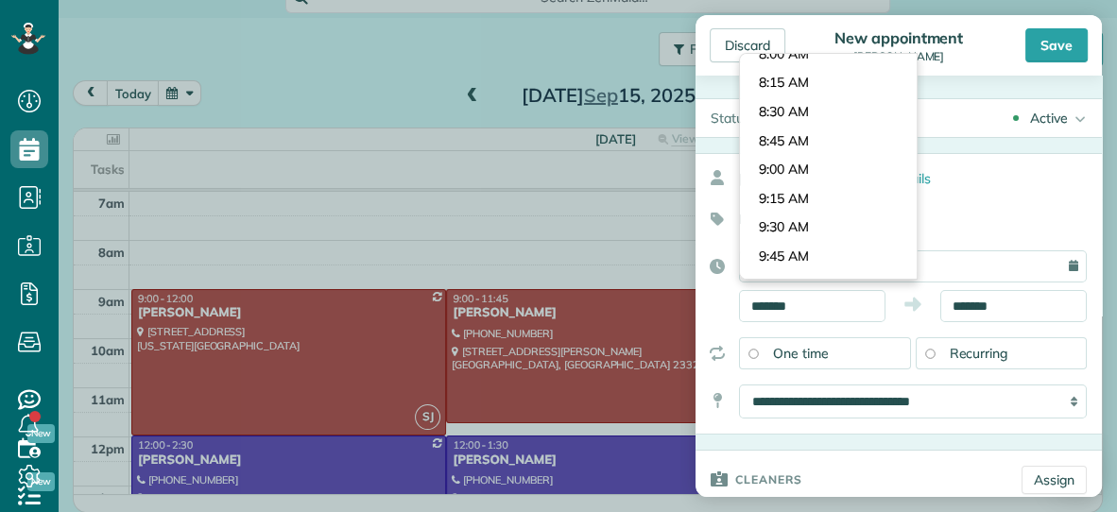
click at [856, 171] on body "Dashboard Scheduling Calendar View List View Dispatch View - Weekly scheduling …" at bounding box center [558, 256] width 1117 height 512
type input "*******"
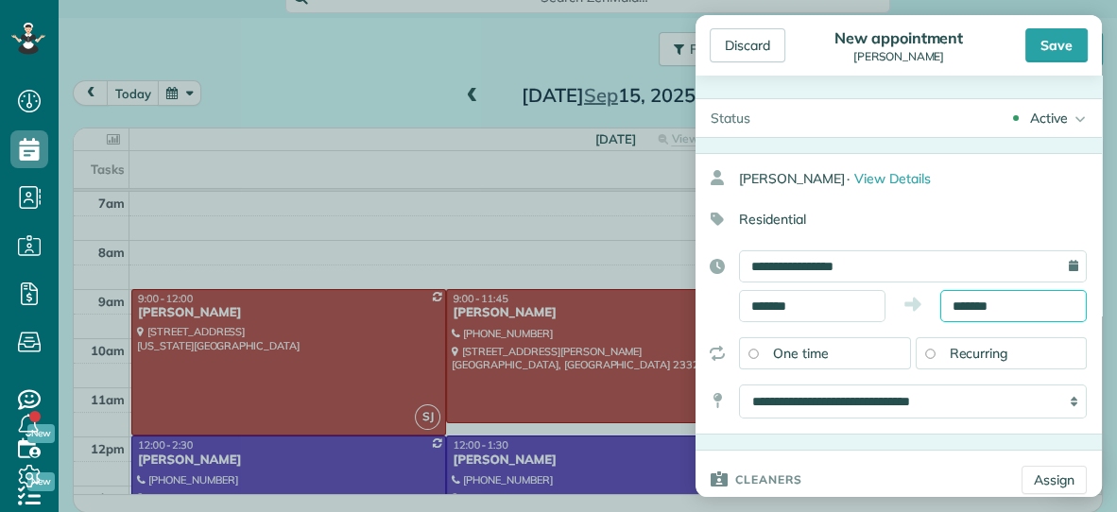
click at [1018, 309] on input "*******" at bounding box center [1013, 306] width 146 height 32
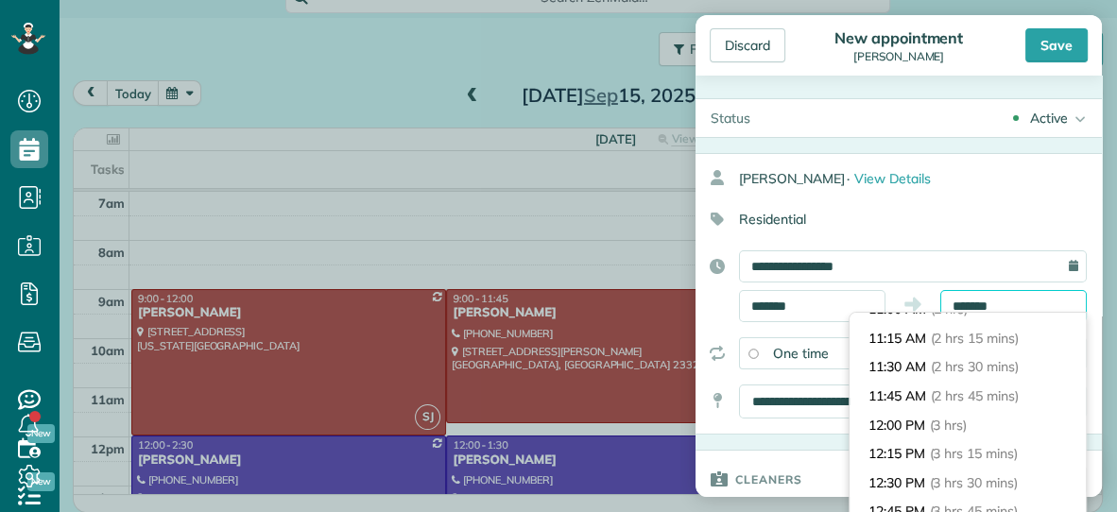
scroll to position [257, 0]
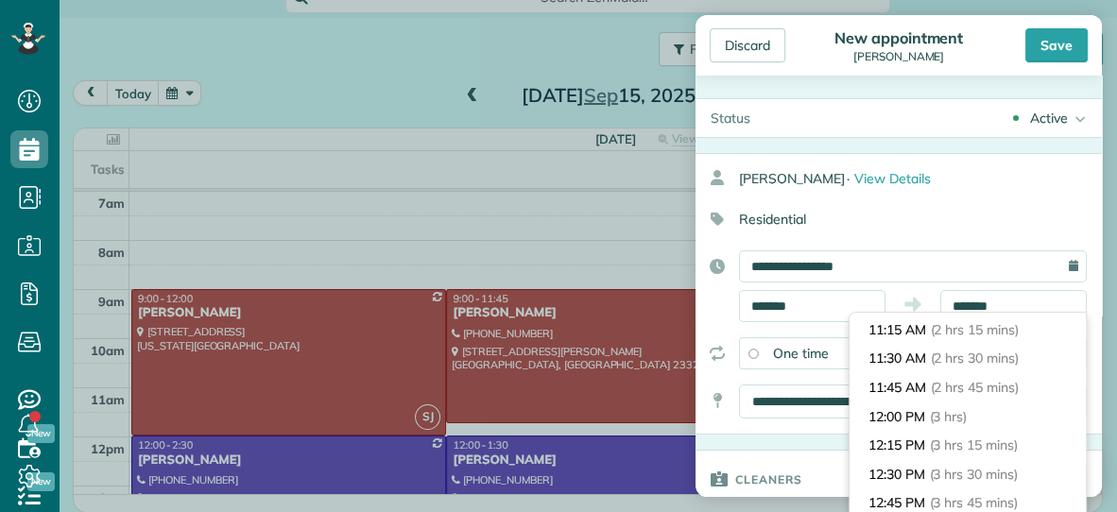
click at [1000, 363] on span "(2 hrs 30 mins)" at bounding box center [975, 358] width 88 height 17
type input "********"
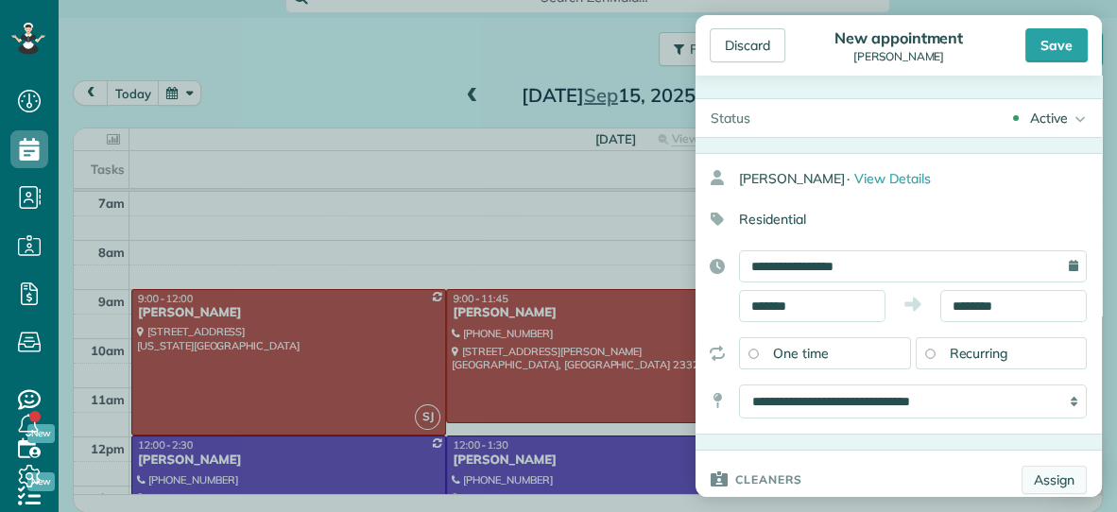
click at [1059, 473] on link "Assign" at bounding box center [1054, 480] width 65 height 28
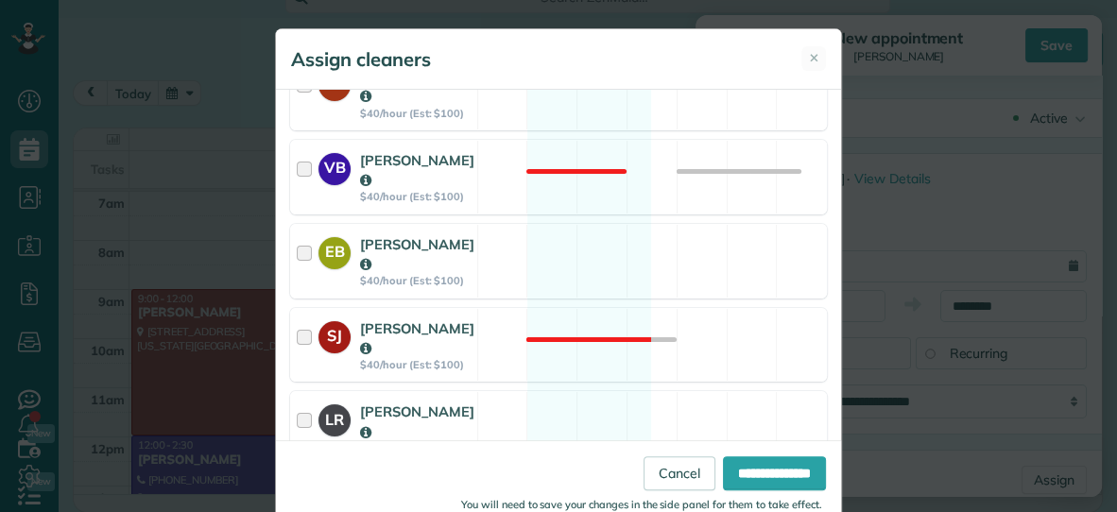
scroll to position [475, 0]
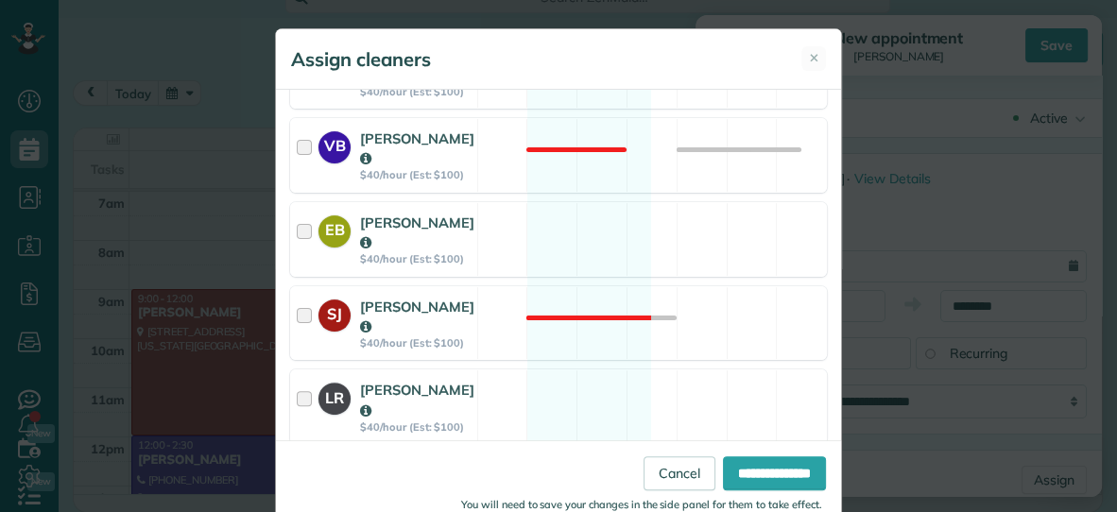
click at [553, 454] on div "DR Dana Rhodes $40/hour (Est: $100) Available" at bounding box center [558, 491] width 537 height 75
click at [788, 471] on input "**********" at bounding box center [774, 473] width 103 height 34
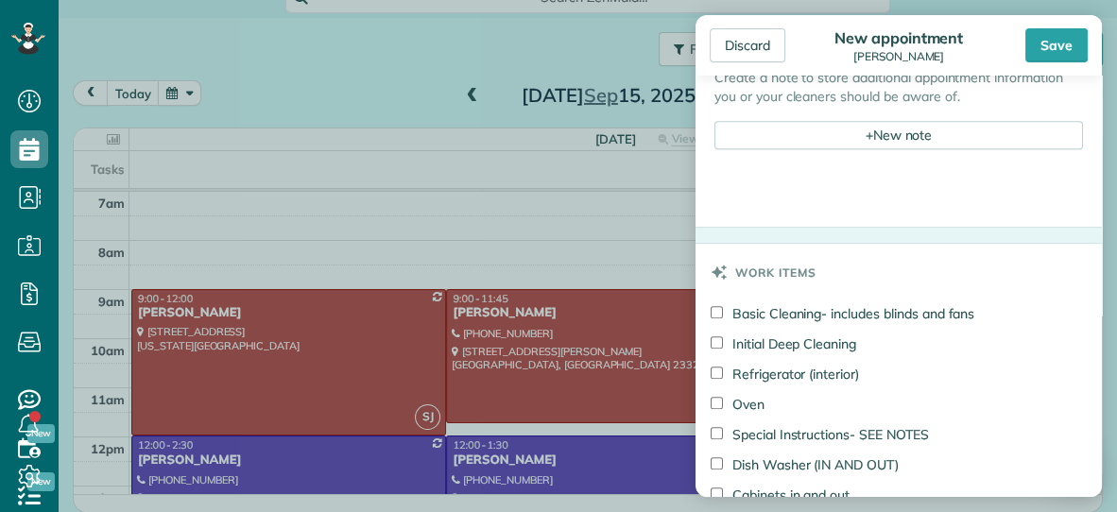
scroll to position [805, 0]
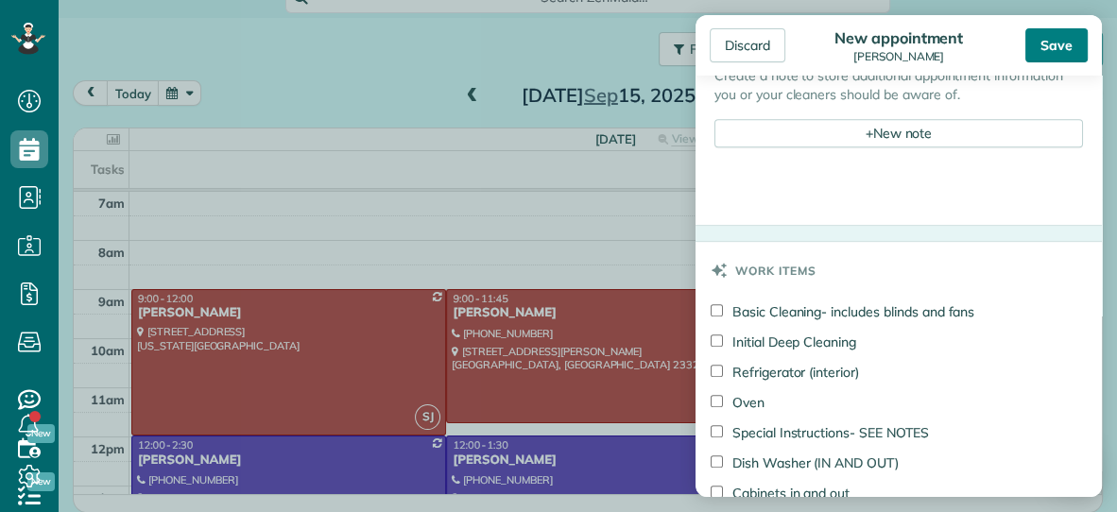
click at [1058, 59] on div "Save" at bounding box center [1056, 45] width 62 height 34
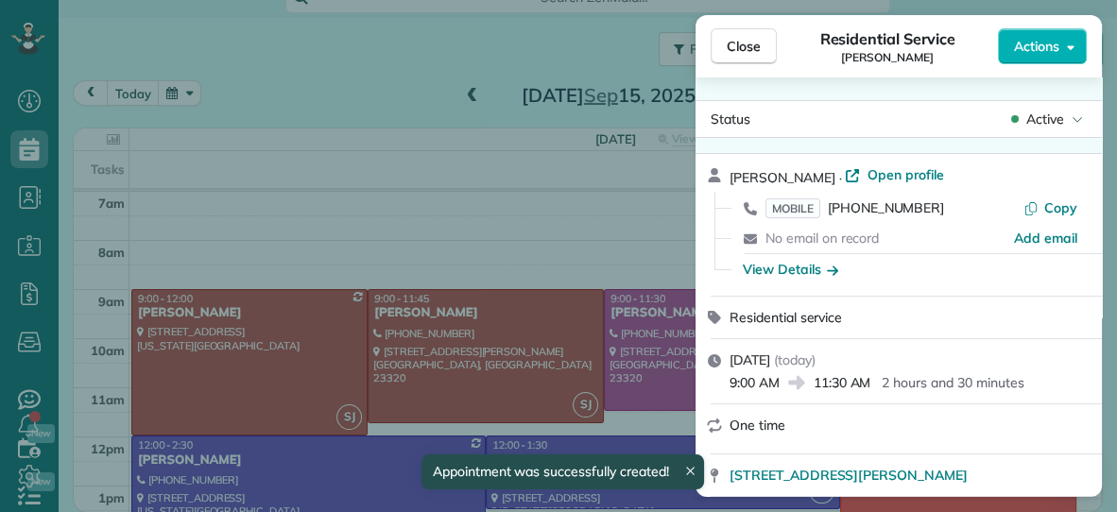
click at [756, 45] on span "Close" at bounding box center [744, 46] width 34 height 19
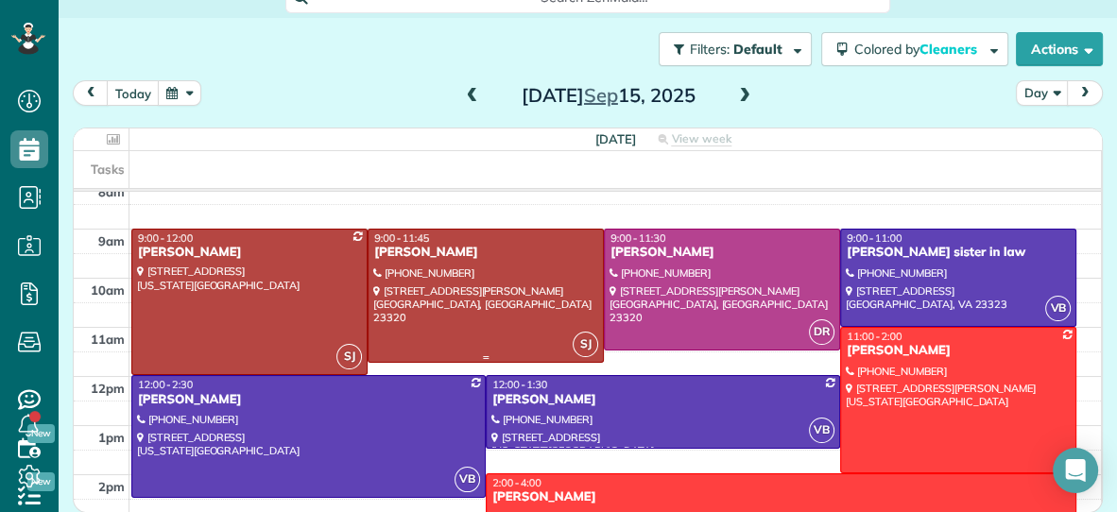
scroll to position [93, 0]
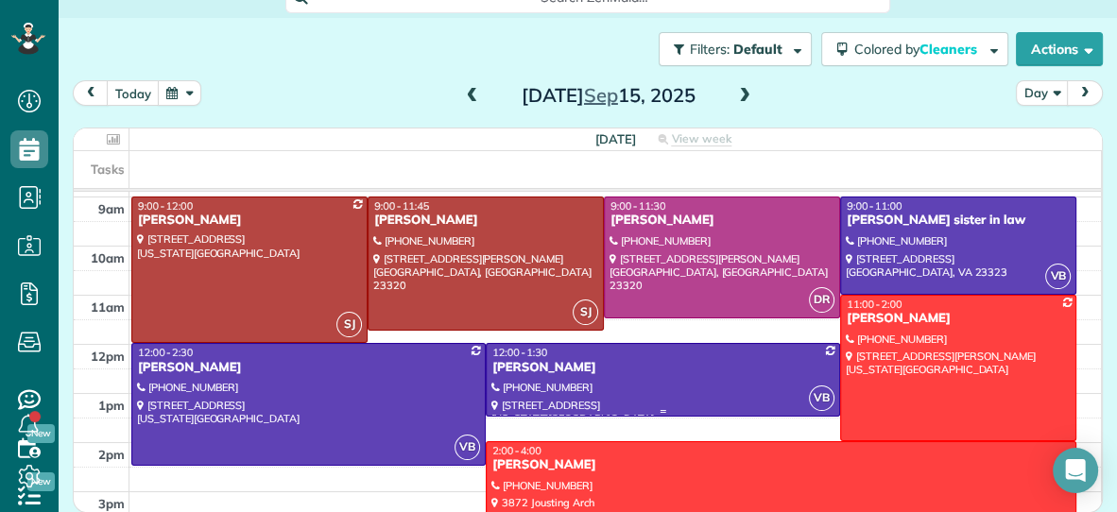
click at [602, 363] on div "Hilda Fleischer" at bounding box center [662, 368] width 343 height 16
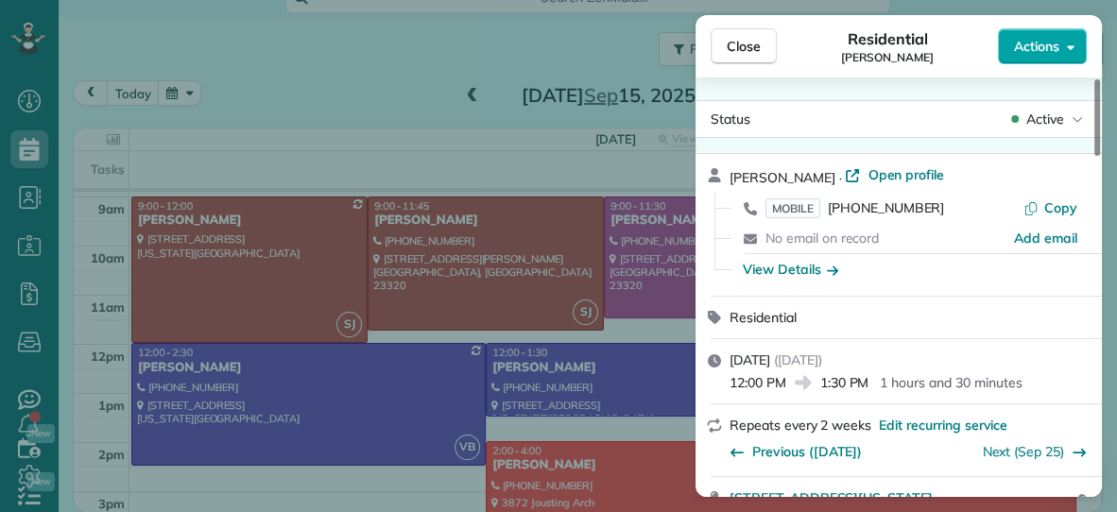
click at [1052, 38] on span "Actions" at bounding box center [1036, 46] width 45 height 19
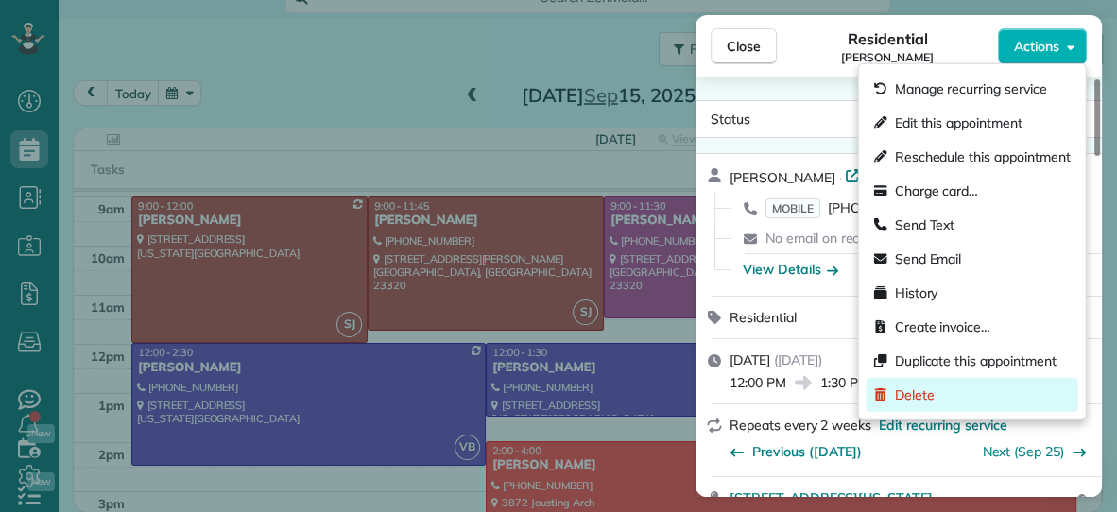
click at [898, 396] on span "Delete" at bounding box center [915, 395] width 40 height 19
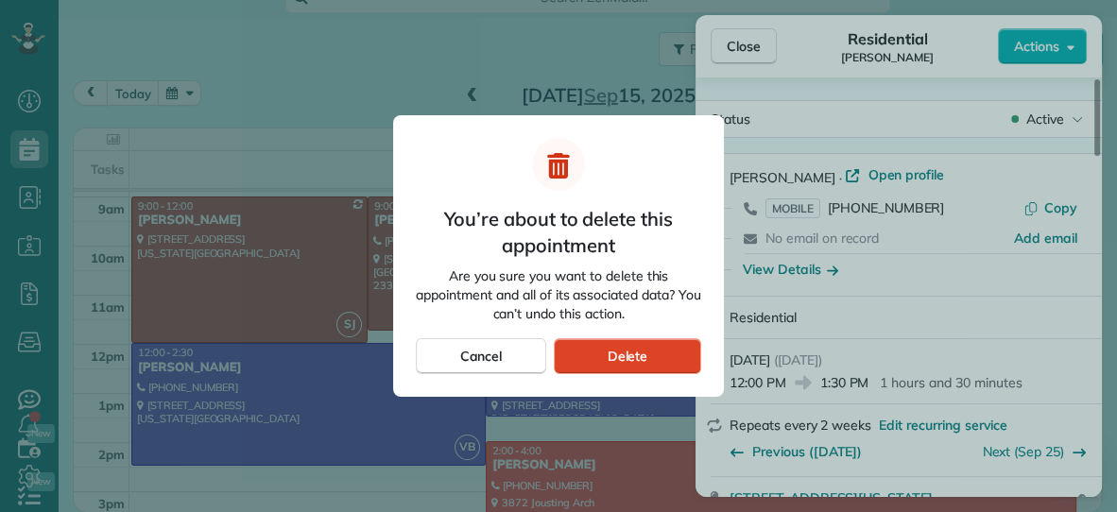
click at [660, 358] on div "Delete" at bounding box center [627, 356] width 147 height 36
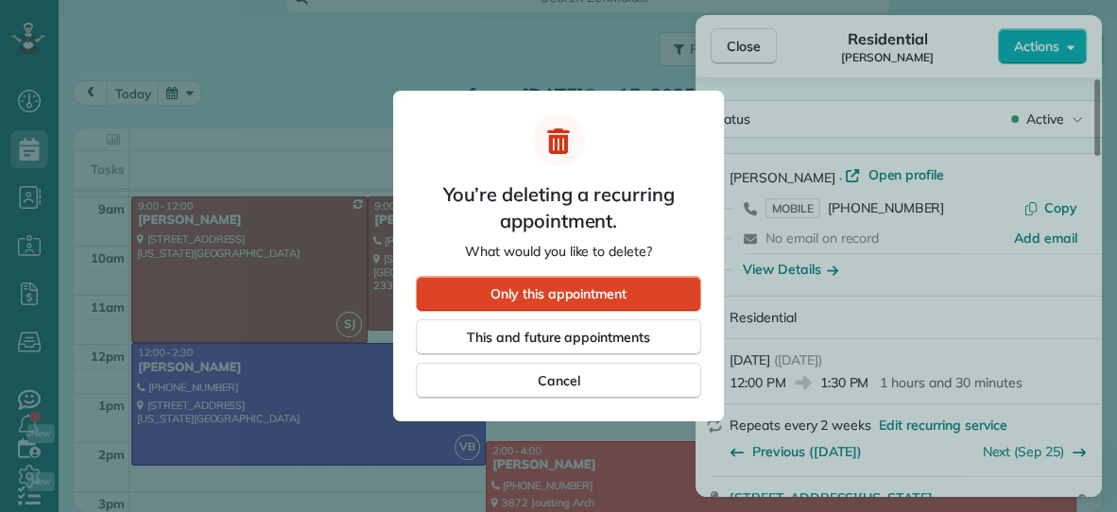
click at [669, 303] on div "Only this appointment" at bounding box center [558, 294] width 285 height 36
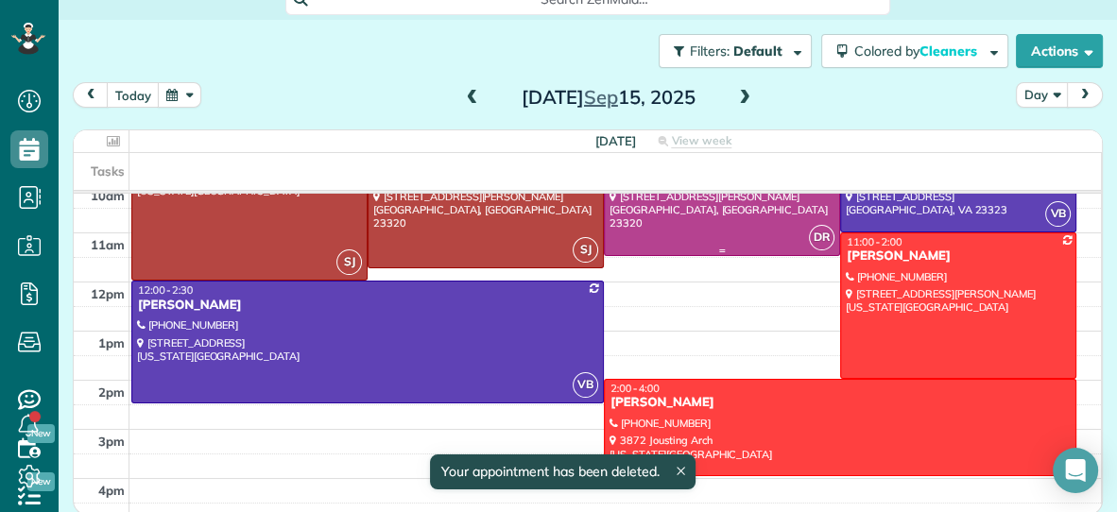
scroll to position [159, 0]
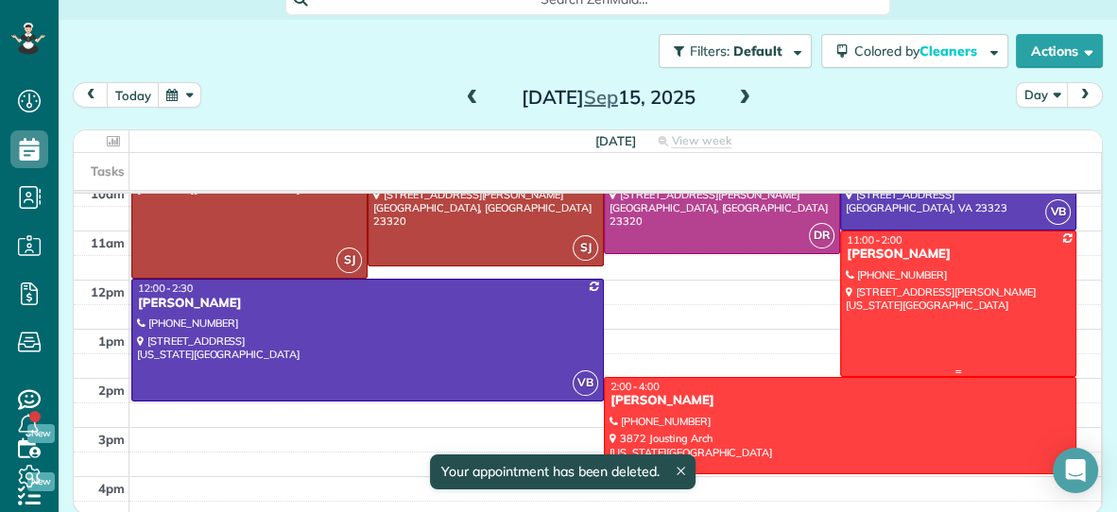
click at [905, 289] on div at bounding box center [958, 304] width 234 height 145
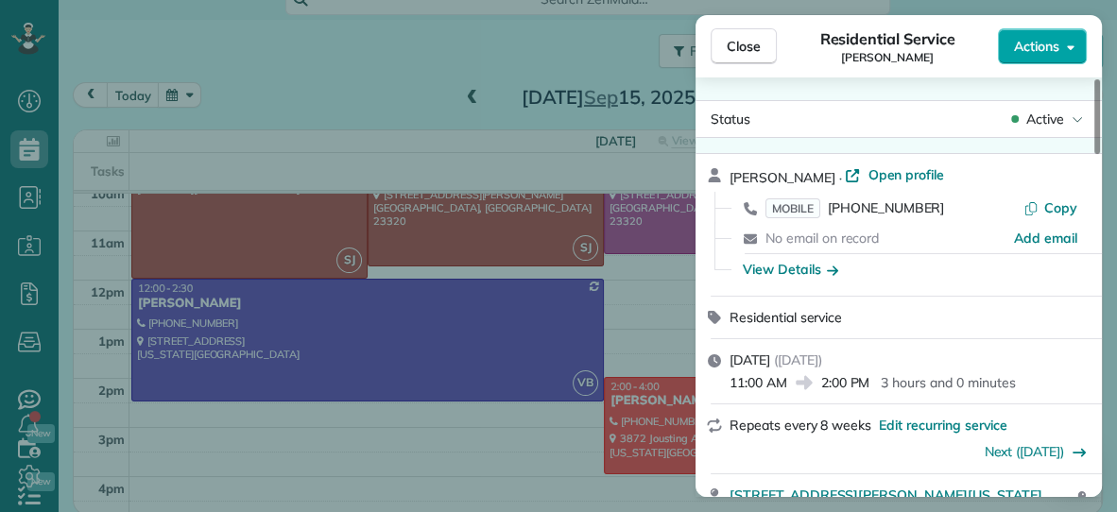
click at [1041, 45] on span "Actions" at bounding box center [1036, 46] width 45 height 19
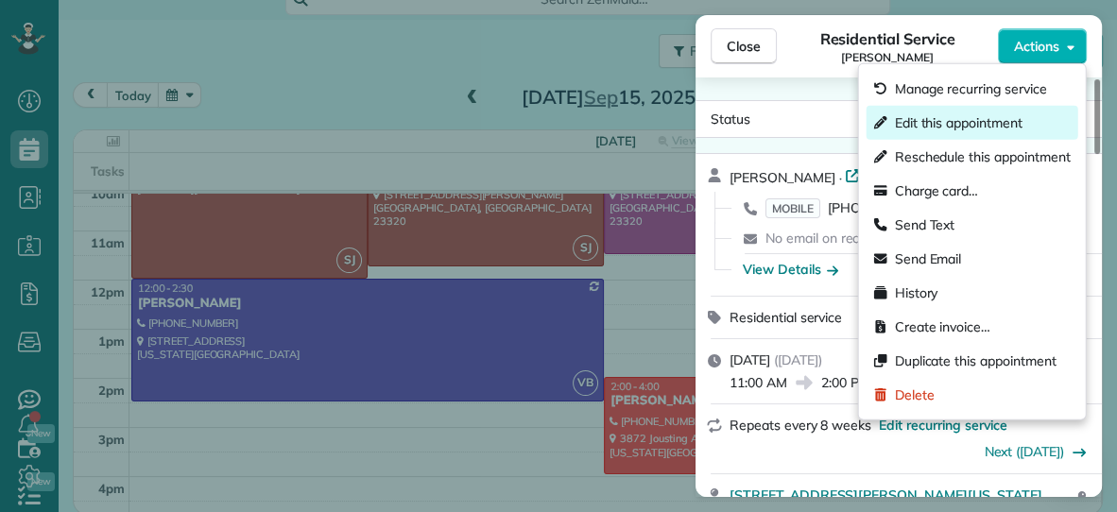
click at [991, 129] on span "Edit this appointment" at bounding box center [959, 122] width 128 height 19
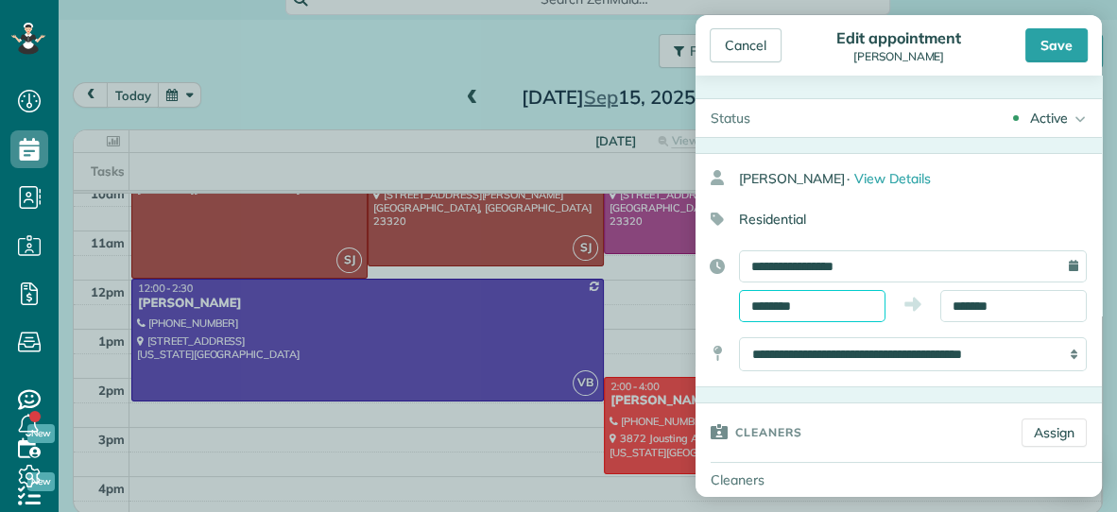
click at [846, 317] on input "********" at bounding box center [812, 306] width 146 height 32
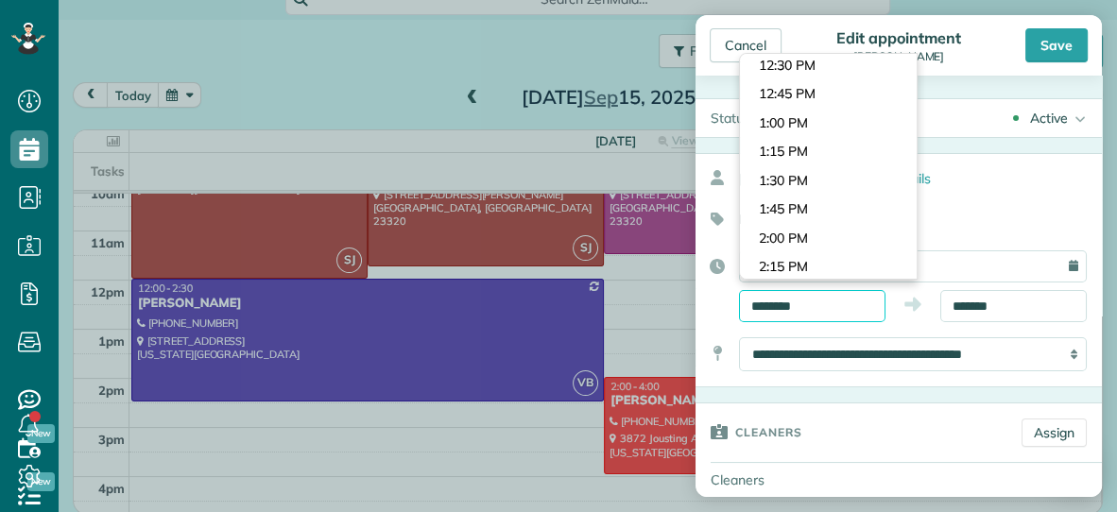
scroll to position [1422, 0]
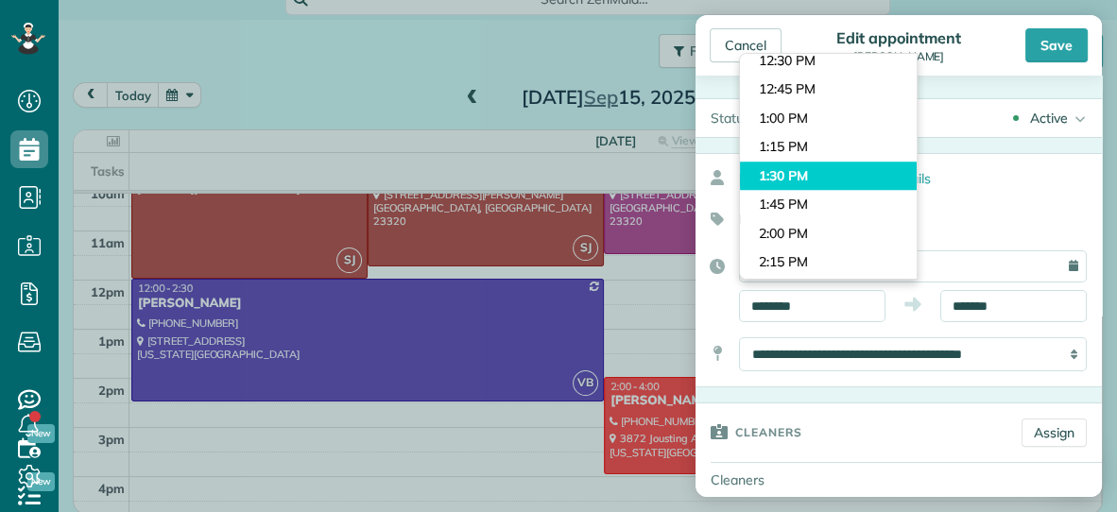
click at [814, 166] on body "Dashboard Scheduling Calendar View List View Dispatch View - Weekly scheduling …" at bounding box center [558, 256] width 1117 height 512
type input "*******"
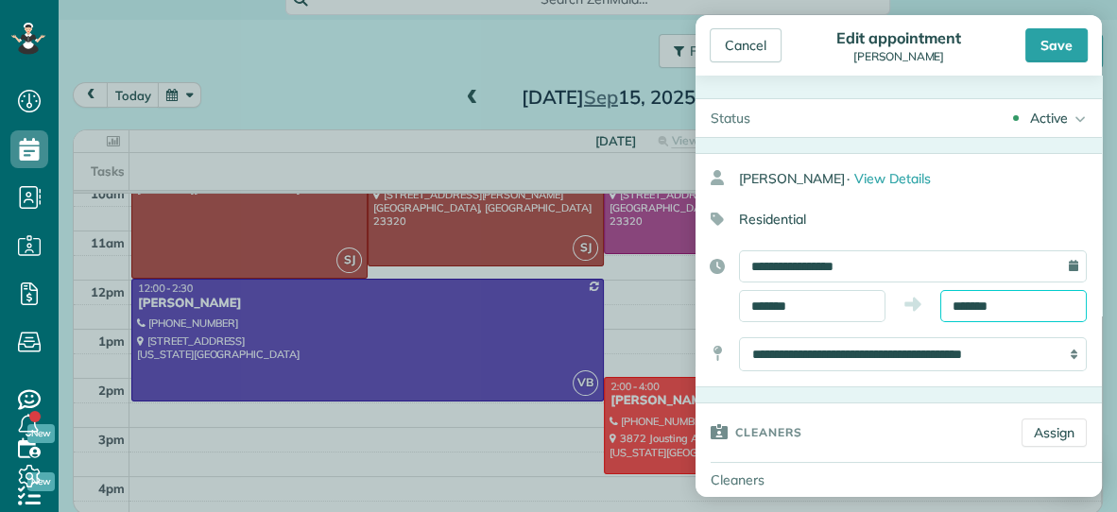
click at [1008, 297] on input "*******" at bounding box center [1013, 306] width 146 height 32
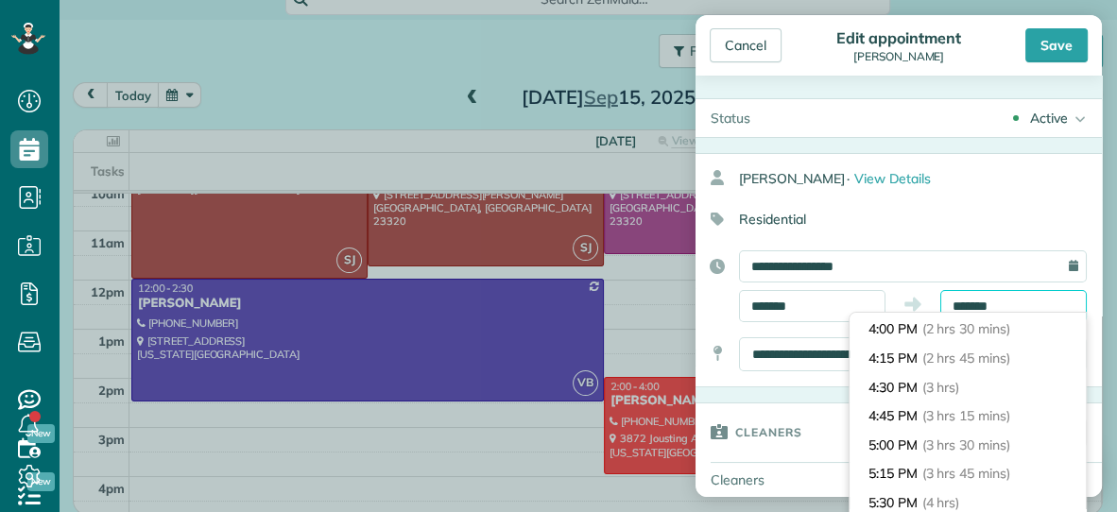
scroll to position [295, 0]
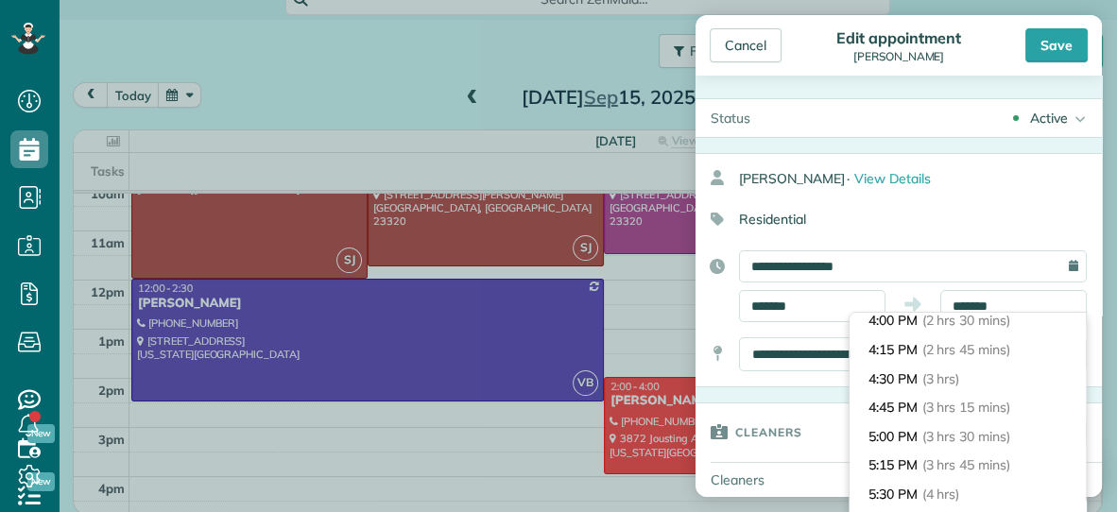
click at [970, 380] on li "4:30 PM (3 hrs)" at bounding box center [968, 379] width 236 height 29
type input "*******"
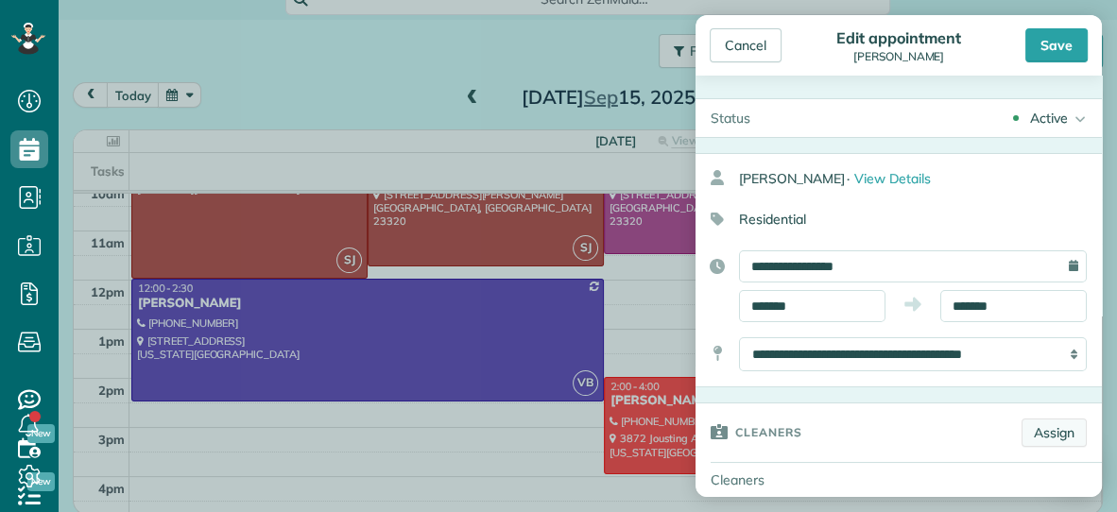
click at [1049, 429] on link "Assign" at bounding box center [1054, 433] width 65 height 28
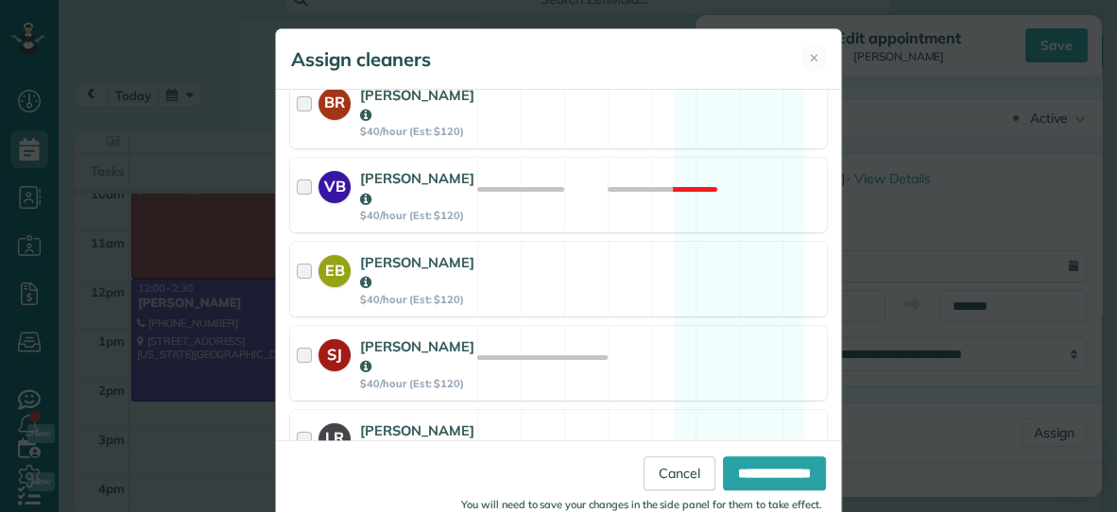
scroll to position [458, 0]
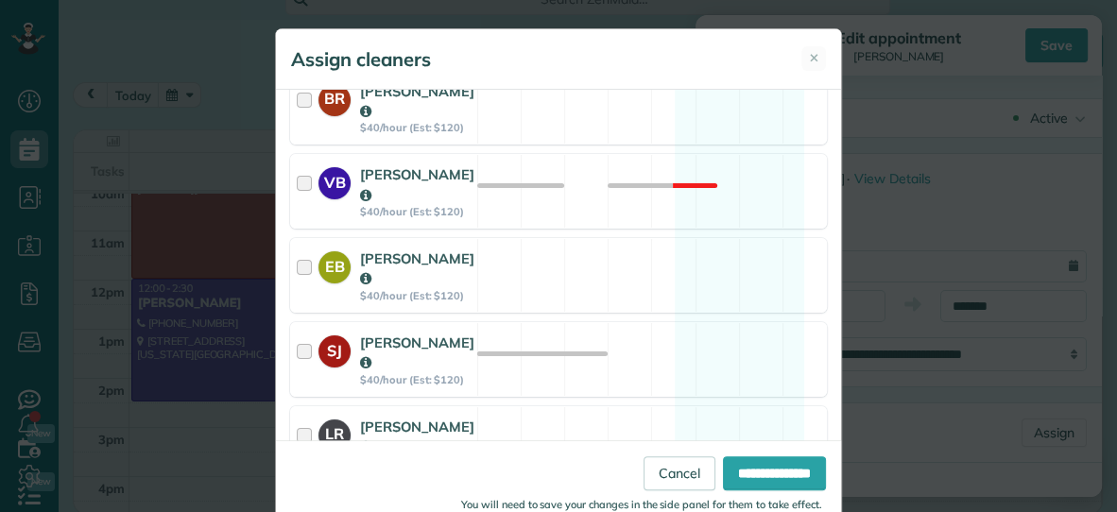
click at [626, 322] on div "SJ Savannah Jessup $40/hour (Est: $120) Available" at bounding box center [558, 359] width 537 height 75
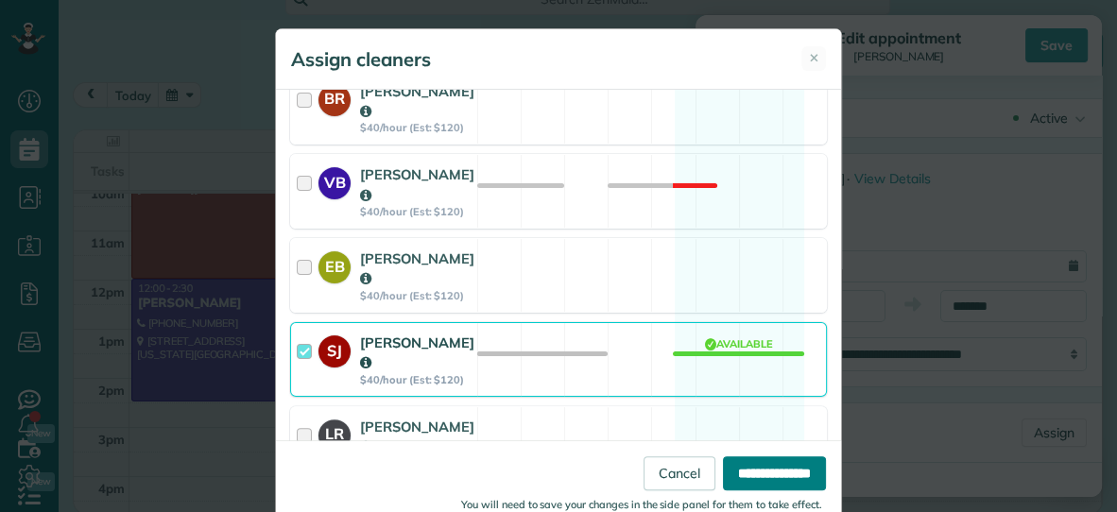
click at [793, 468] on input "**********" at bounding box center [774, 473] width 103 height 34
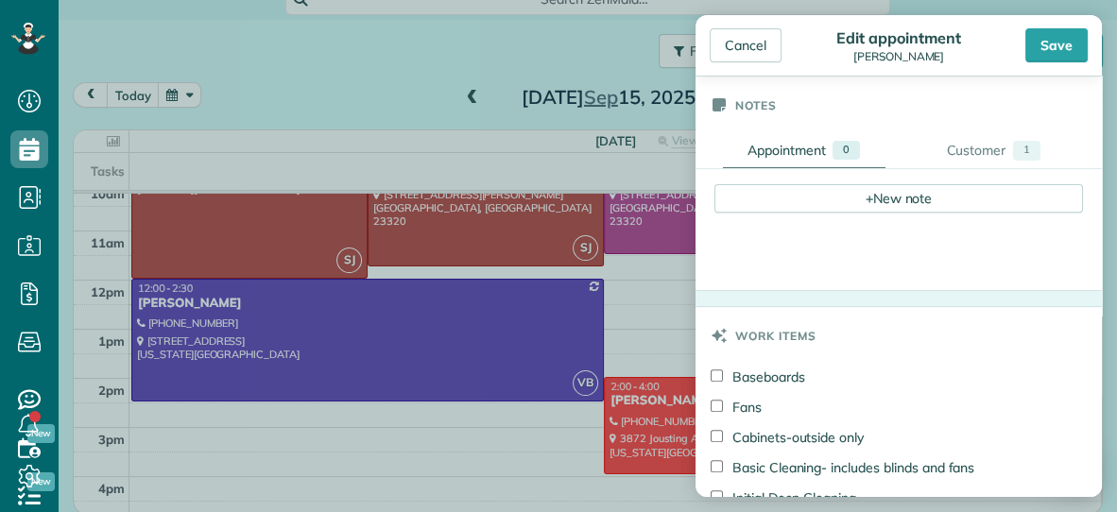
scroll to position [641, 0]
click at [1042, 43] on div "Save" at bounding box center [1056, 45] width 62 height 34
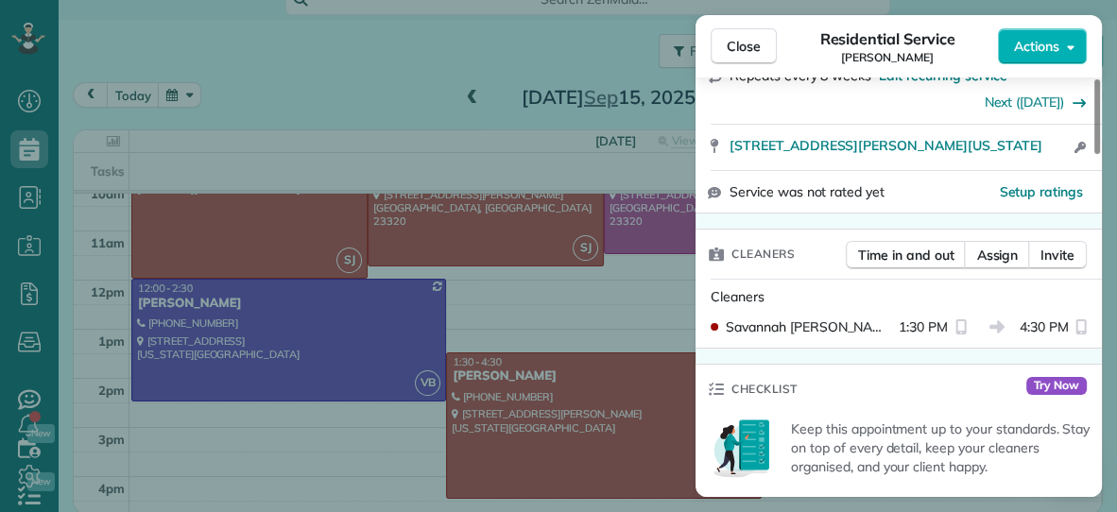
scroll to position [367, 0]
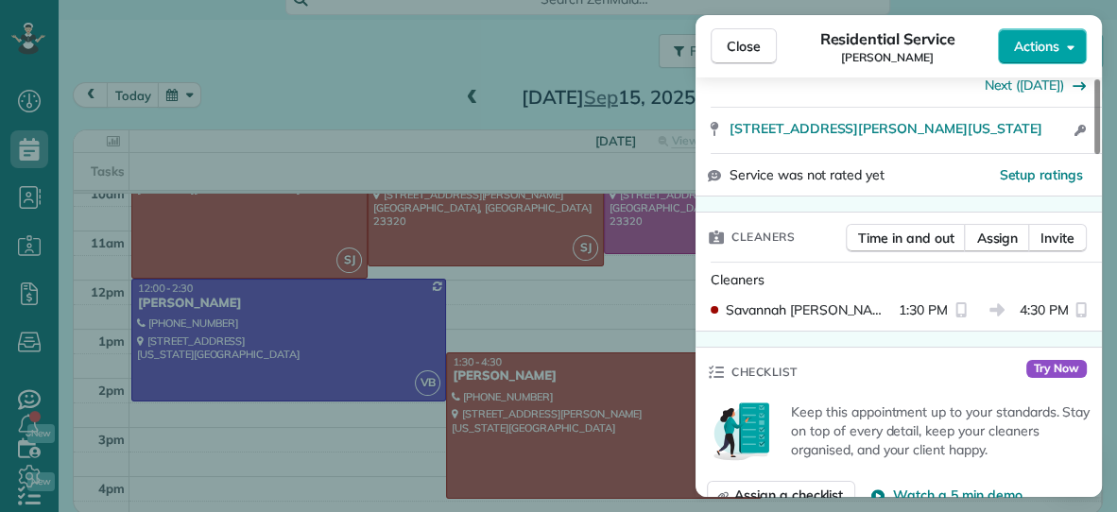
click at [1031, 40] on span "Actions" at bounding box center [1036, 46] width 45 height 19
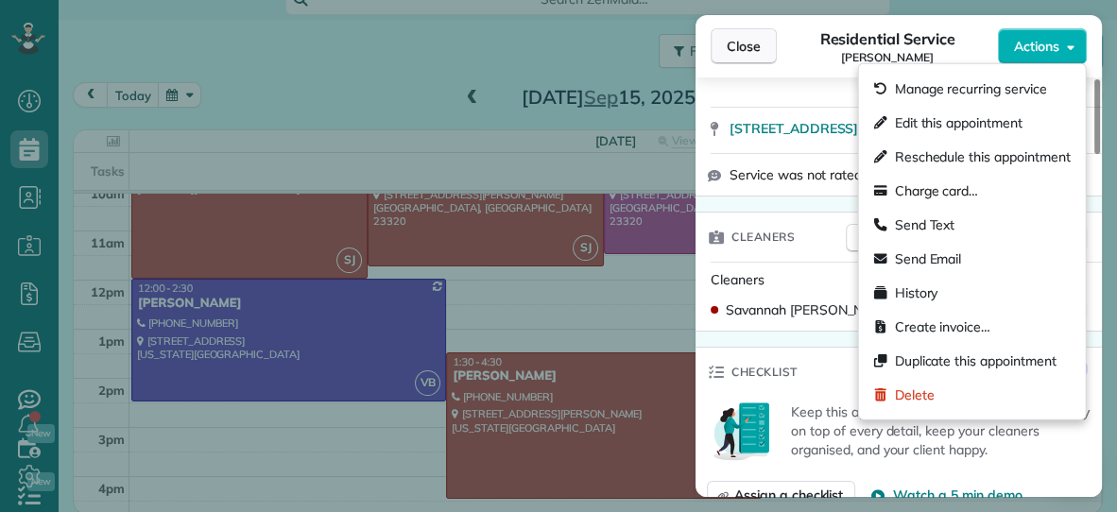
click at [765, 43] on button "Close" at bounding box center [744, 46] width 66 height 36
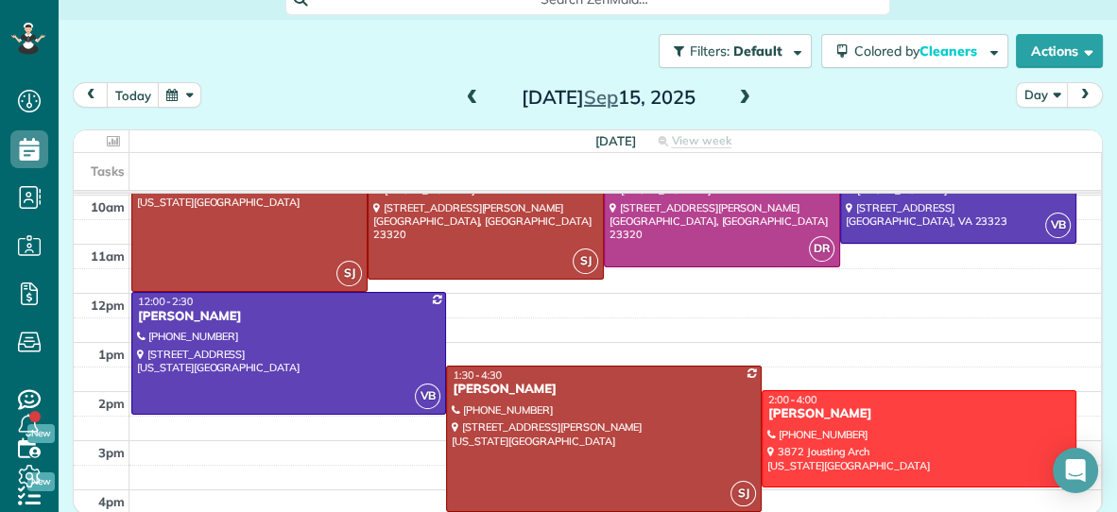
scroll to position [132, 0]
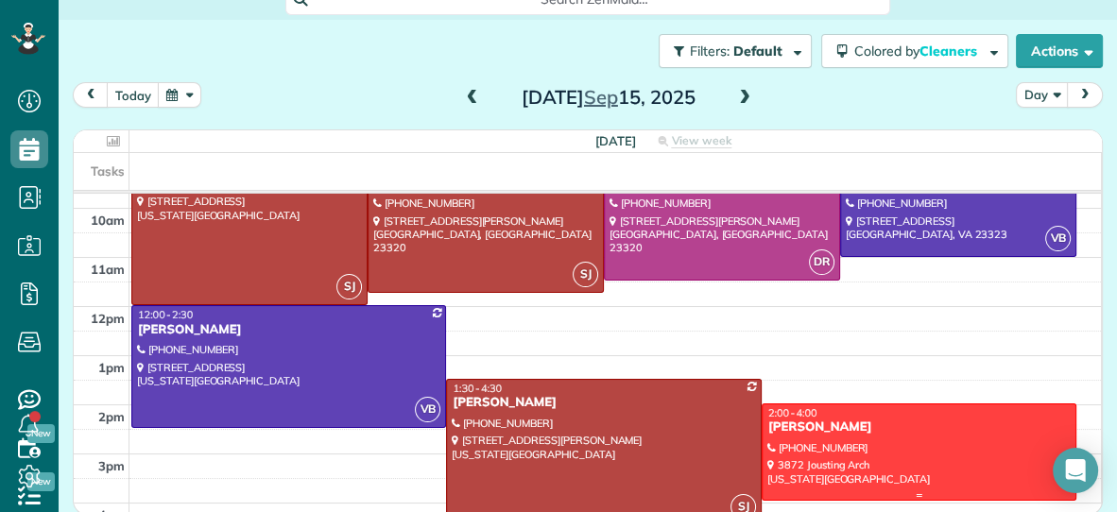
click at [877, 430] on div "Josetta Thomae" at bounding box center [918, 428] width 303 height 16
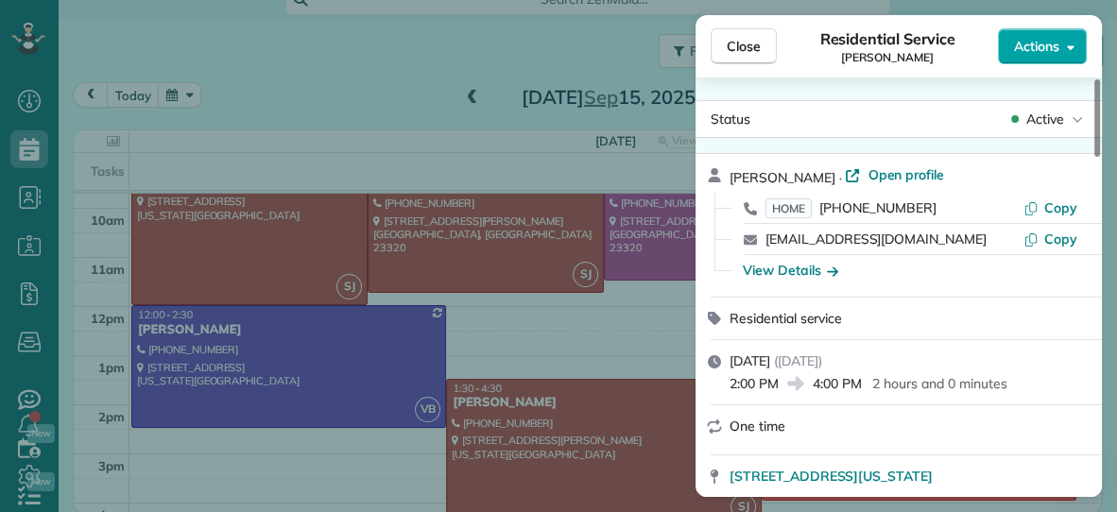
click at [1024, 53] on span "Actions" at bounding box center [1036, 46] width 45 height 19
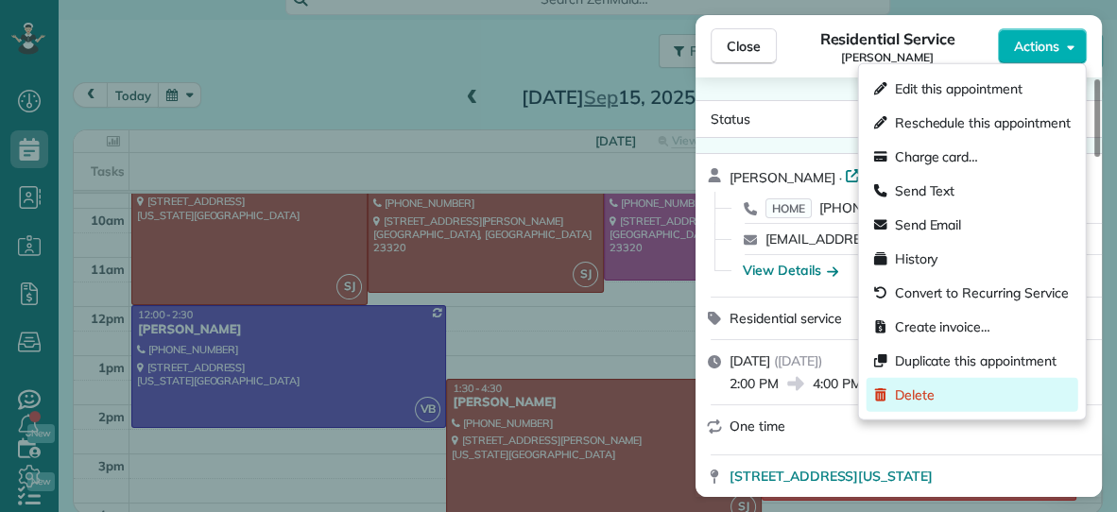
click at [923, 402] on span "Delete" at bounding box center [915, 395] width 40 height 19
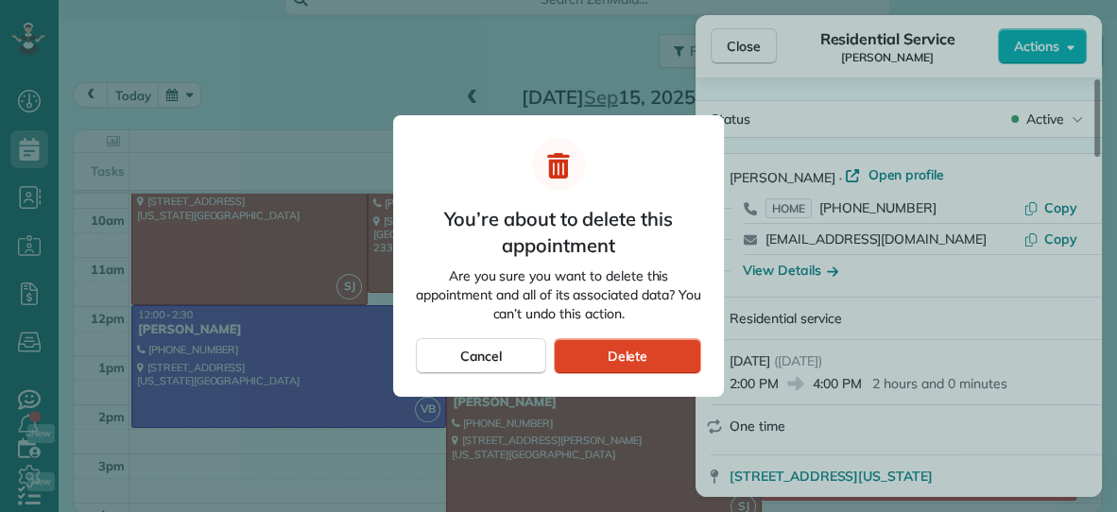
click at [657, 349] on div "Delete" at bounding box center [627, 356] width 147 height 36
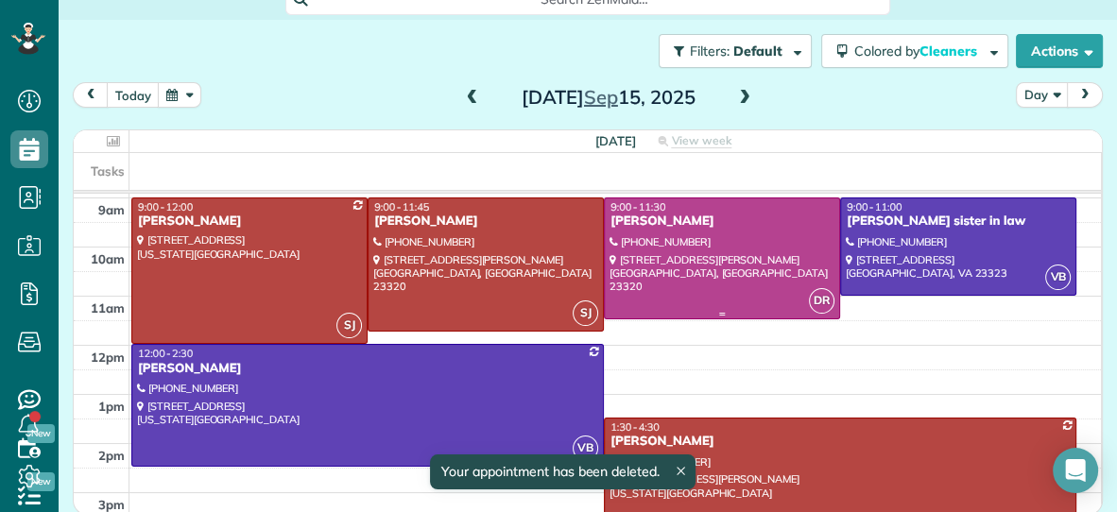
scroll to position [95, 0]
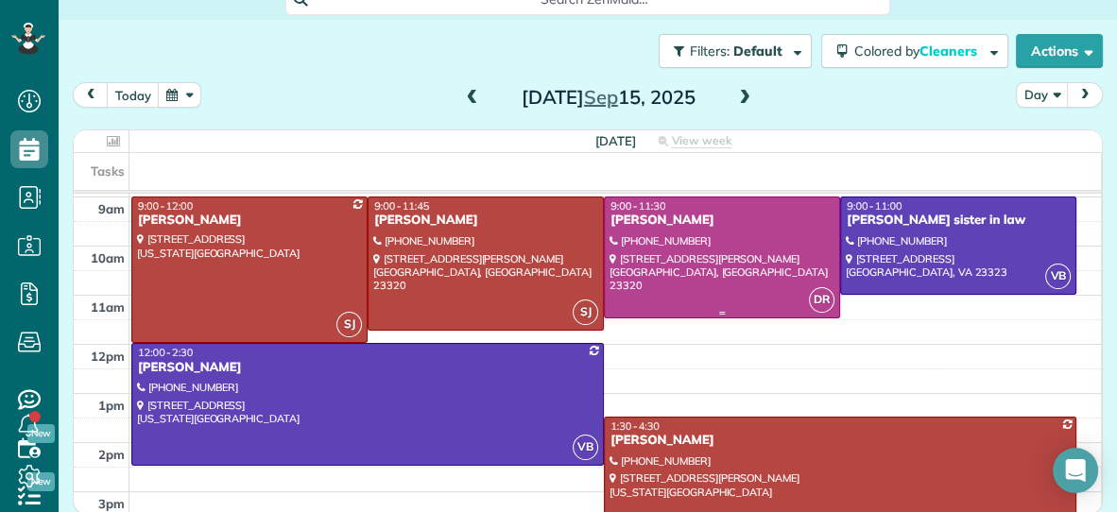
click at [778, 266] on div at bounding box center [722, 258] width 234 height 120
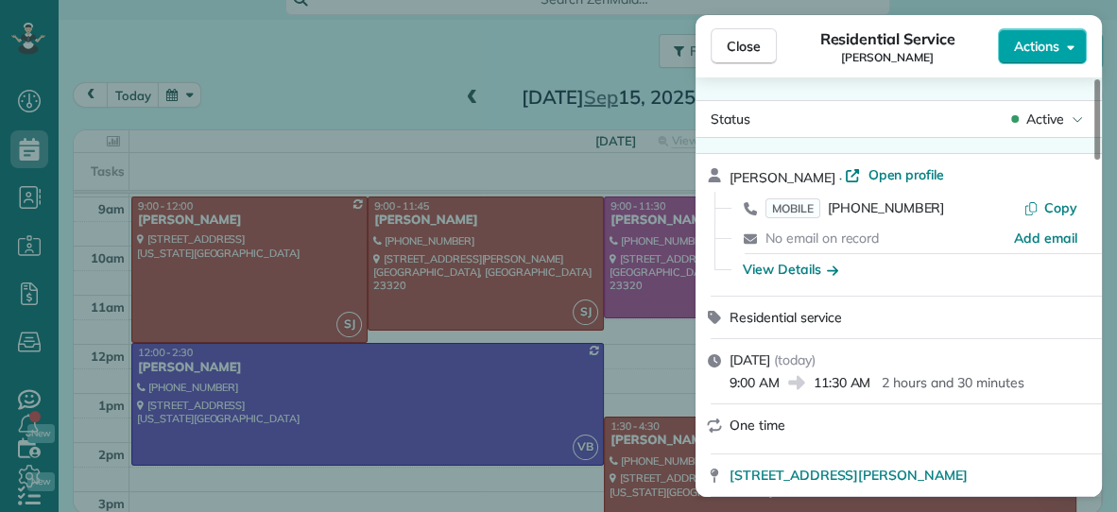
click at [1031, 40] on span "Actions" at bounding box center [1036, 46] width 45 height 19
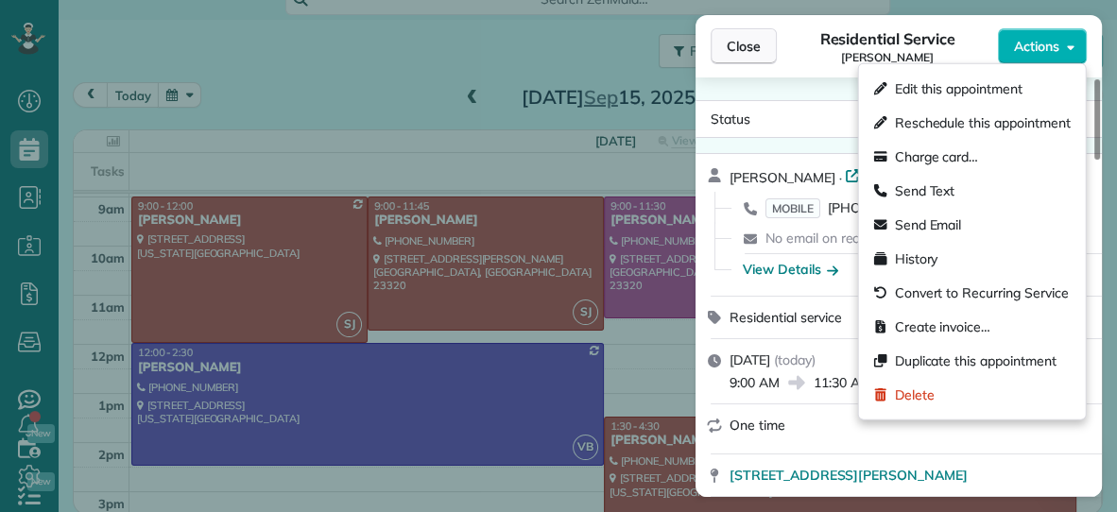
click at [747, 47] on span "Close" at bounding box center [744, 46] width 34 height 19
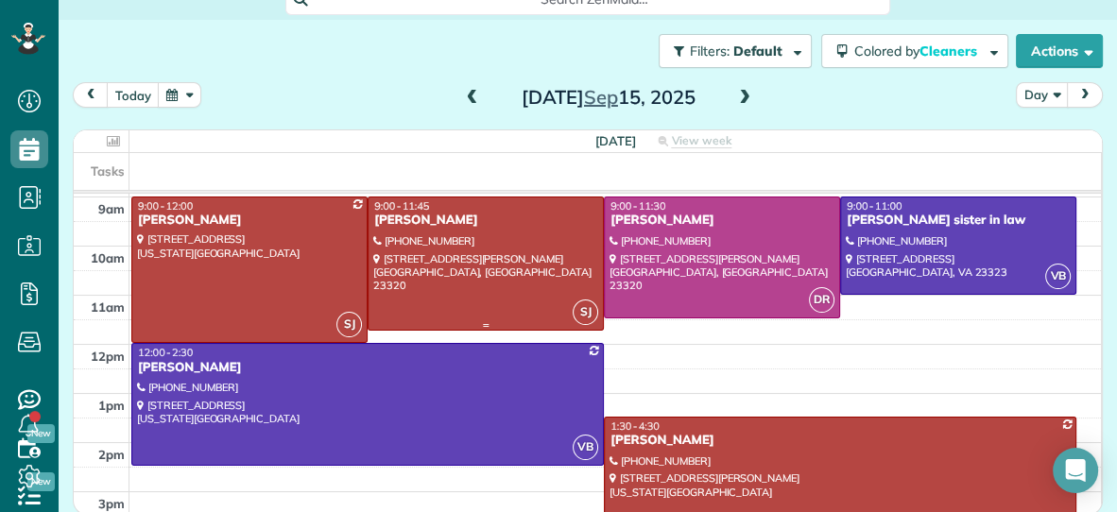
click at [551, 247] on div at bounding box center [486, 264] width 234 height 132
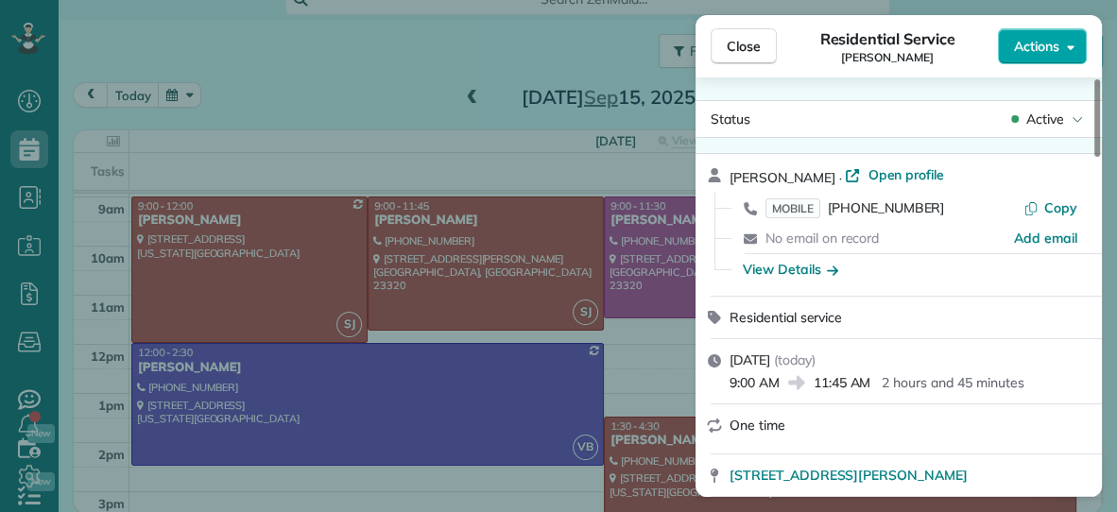
click at [1059, 43] on button "Actions" at bounding box center [1042, 46] width 89 height 36
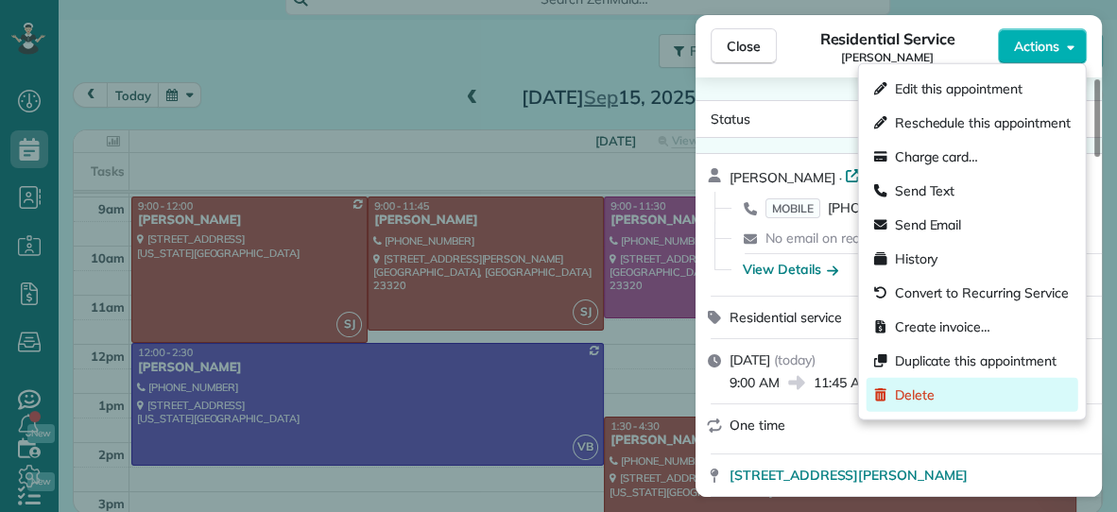
click at [938, 396] on div "Delete" at bounding box center [973, 395] width 212 height 34
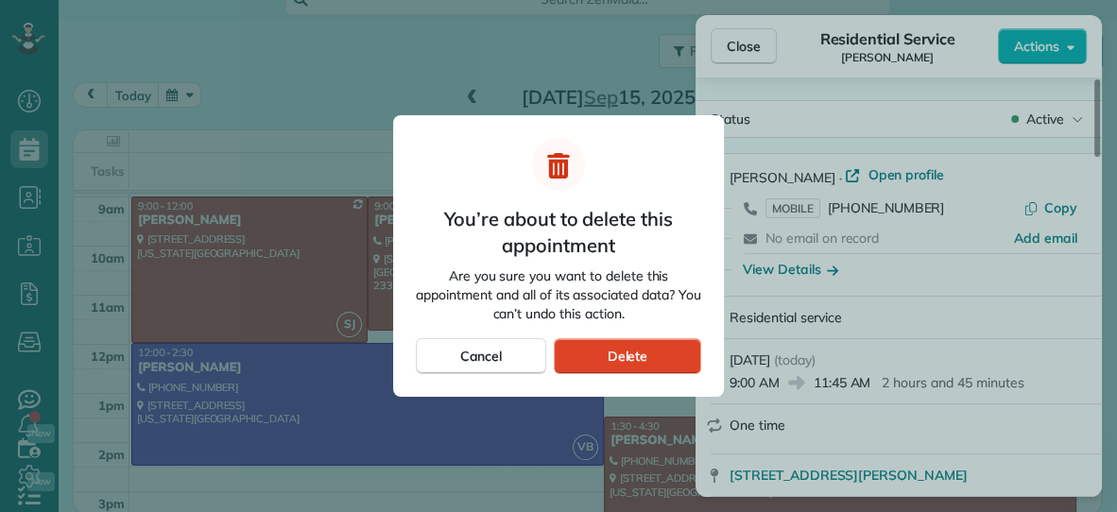
click at [694, 365] on div "Delete" at bounding box center [627, 356] width 147 height 36
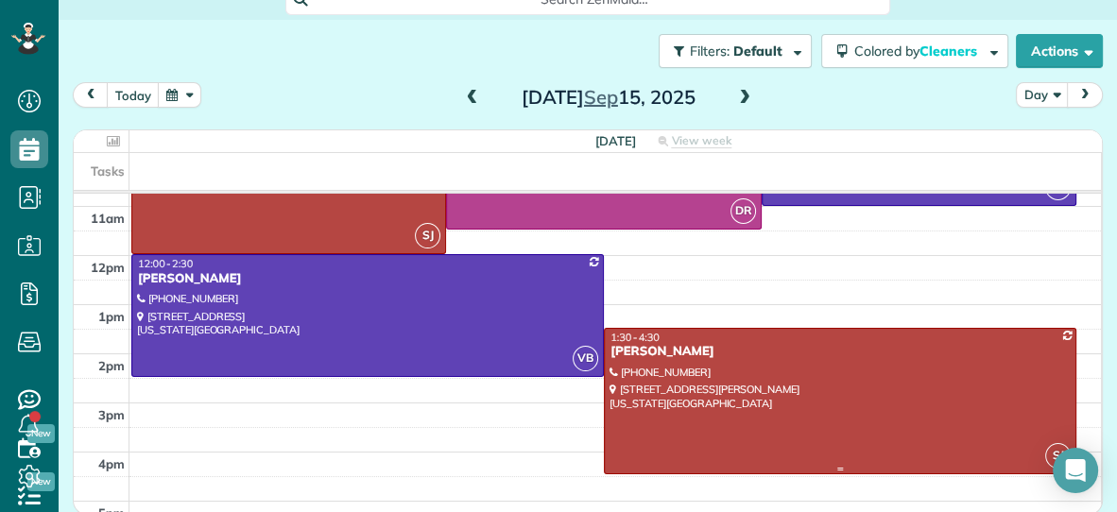
scroll to position [188, 0]
